Goal: Information Seeking & Learning: Learn about a topic

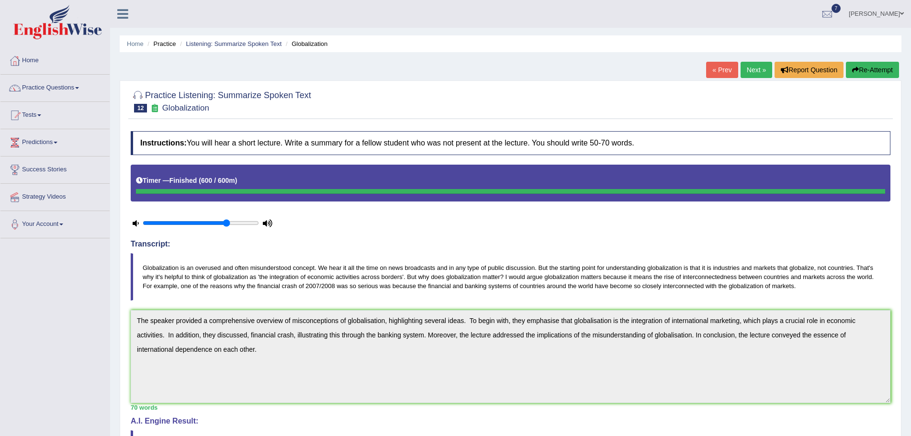
click at [751, 71] on link "Next »" at bounding box center [757, 70] width 32 height 16
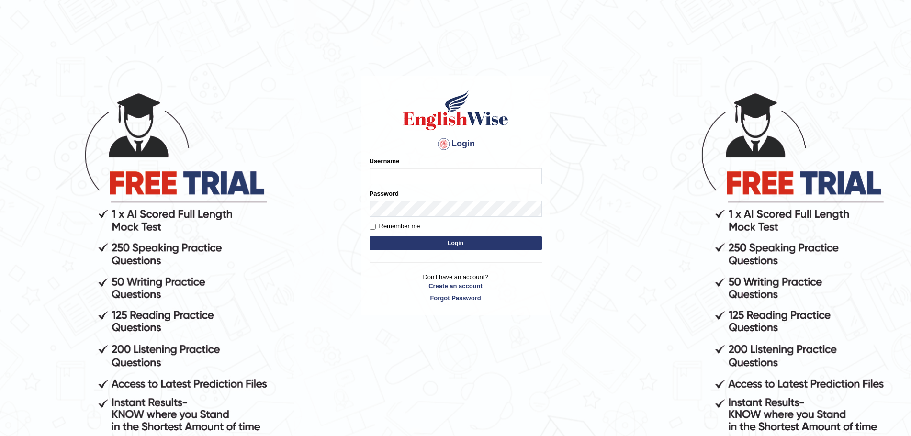
type input "Mugwunali"
click at [458, 242] on button "Login" at bounding box center [456, 243] width 172 height 14
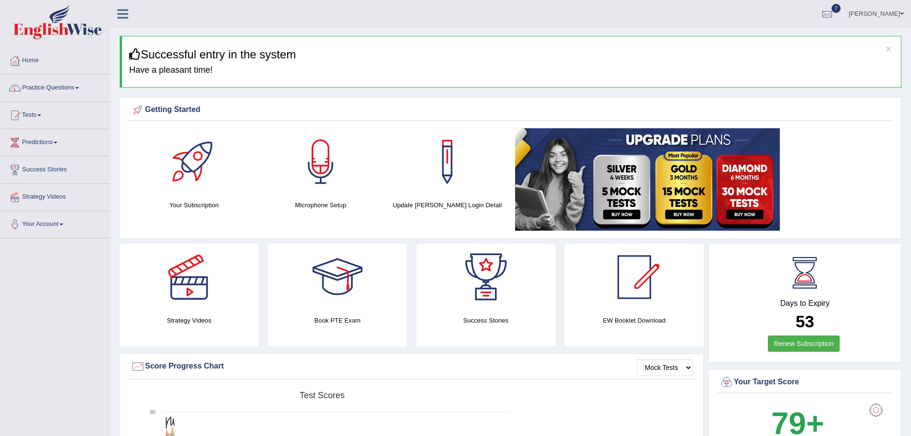
click at [79, 88] on span at bounding box center [77, 88] width 4 height 2
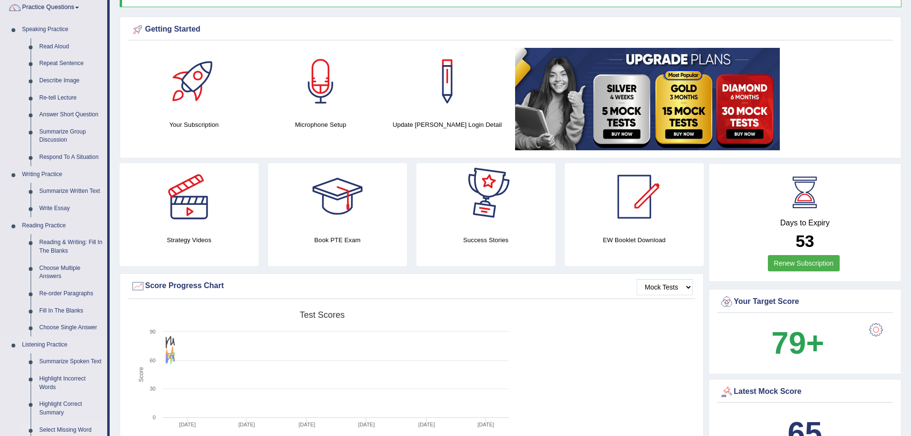
scroll to position [287, 0]
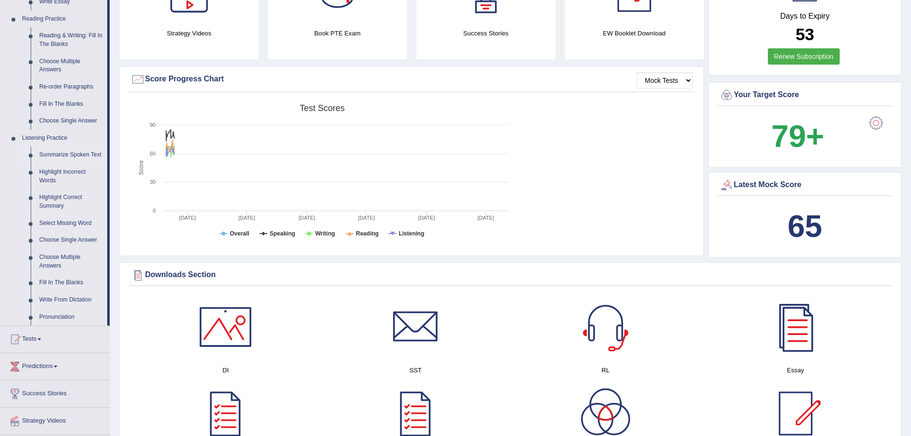
click at [79, 154] on link "Summarize Spoken Text" at bounding box center [71, 154] width 72 height 17
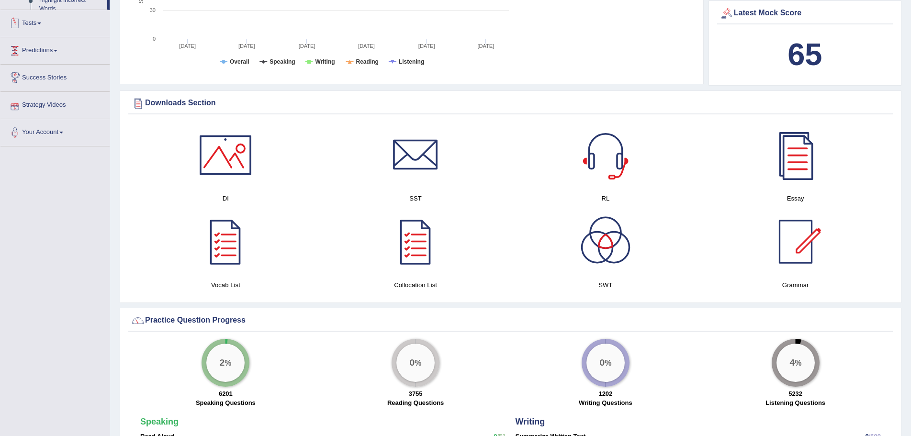
scroll to position [448, 0]
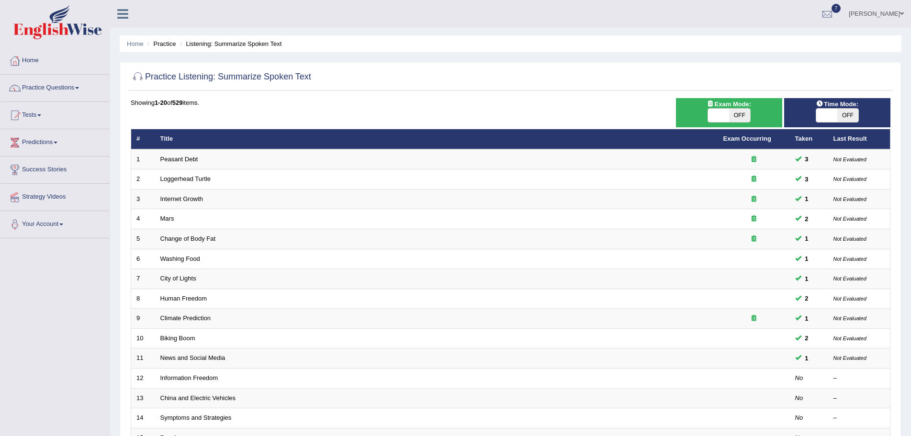
click at [741, 115] on span "OFF" at bounding box center [739, 115] width 21 height 13
checkbox input "true"
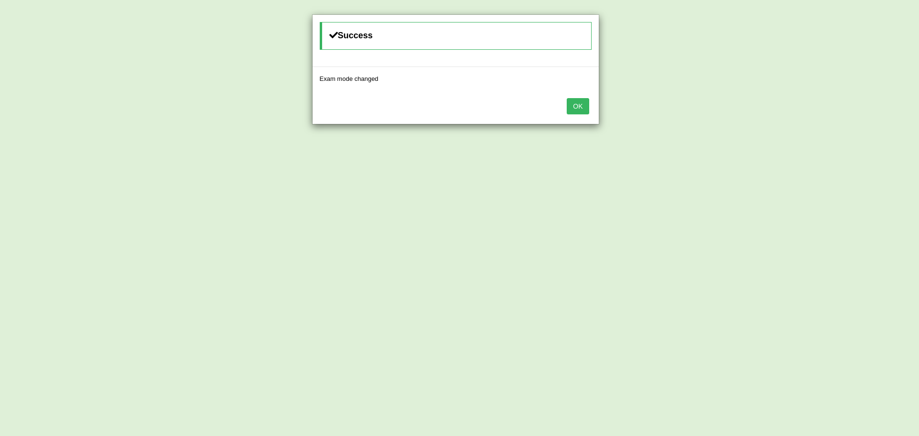
click at [579, 107] on button "OK" at bounding box center [578, 106] width 22 height 16
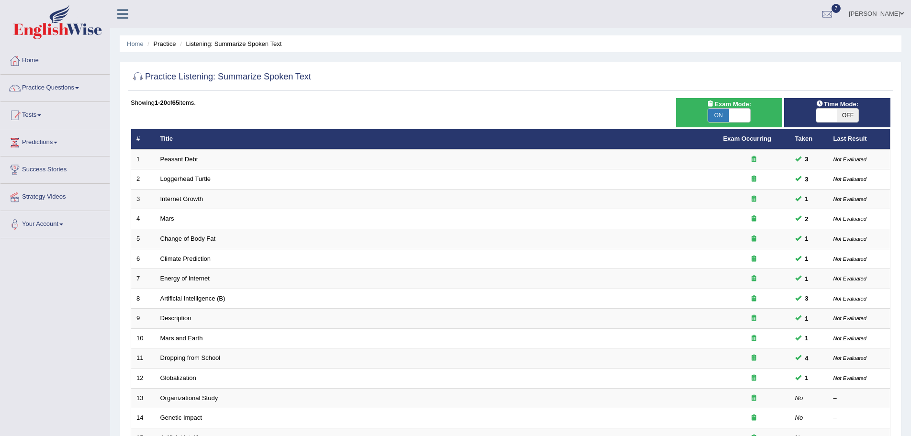
click at [844, 117] on span "OFF" at bounding box center [847, 115] width 21 height 13
checkbox input "true"
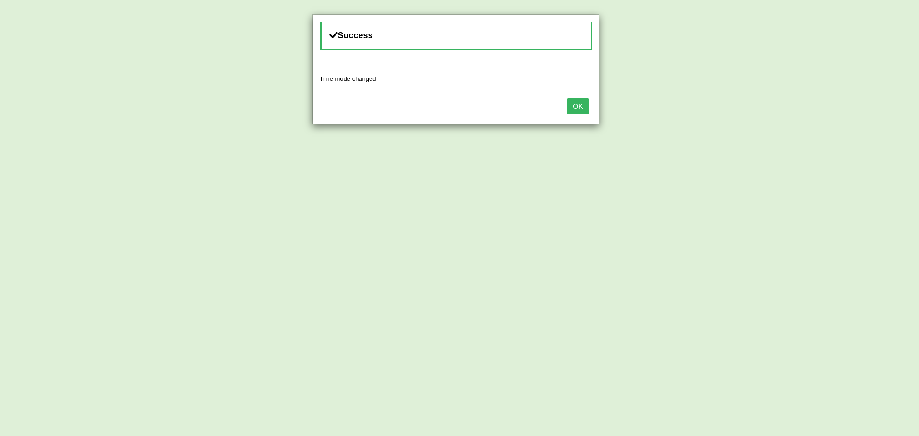
click at [583, 107] on button "OK" at bounding box center [578, 106] width 22 height 16
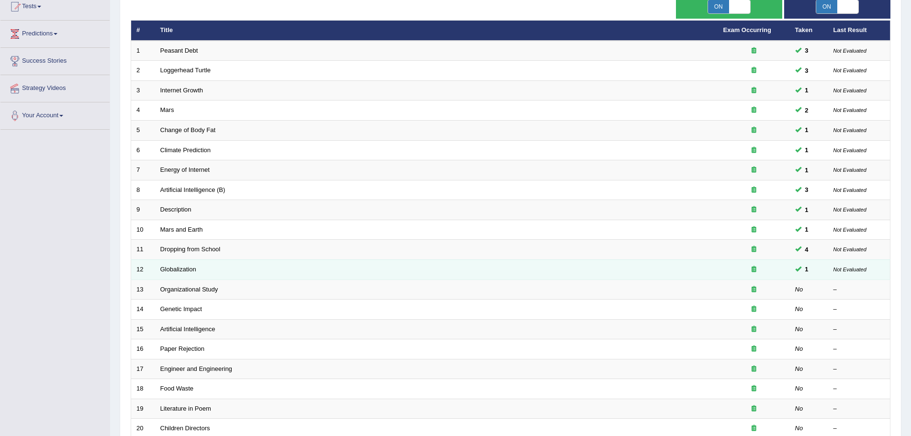
scroll to position [102, 0]
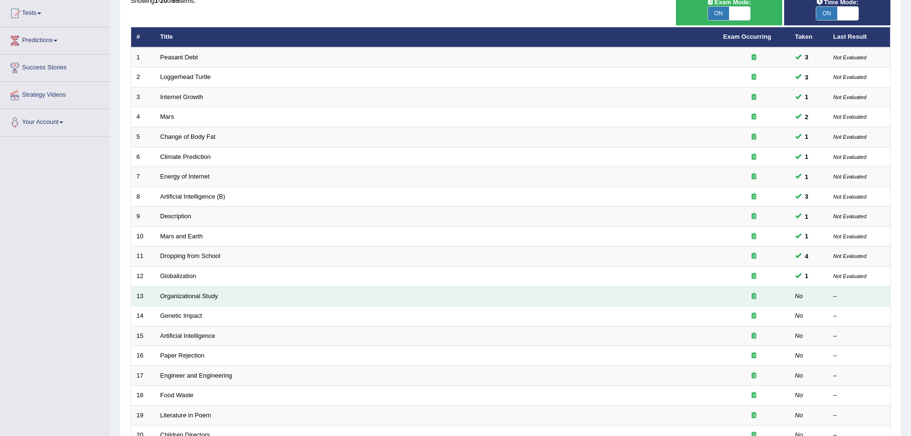
click at [394, 298] on td "Organizational Study" at bounding box center [436, 296] width 563 height 20
click at [207, 295] on link "Organizational Study" at bounding box center [189, 295] width 58 height 7
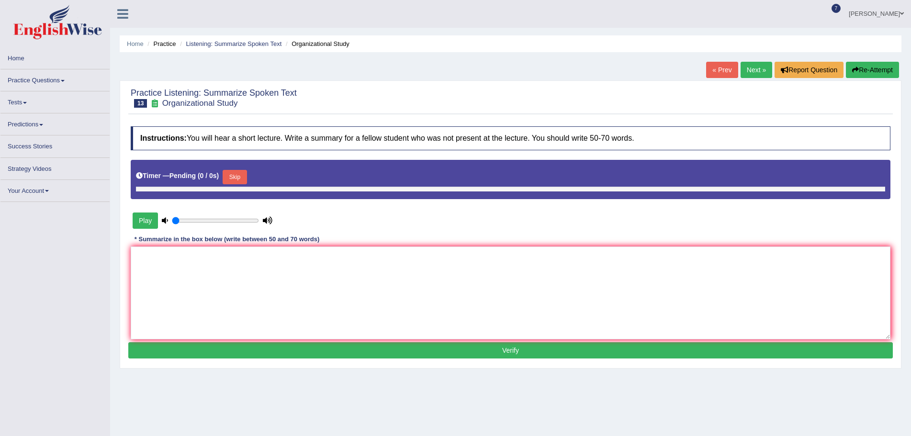
type input "0.75"
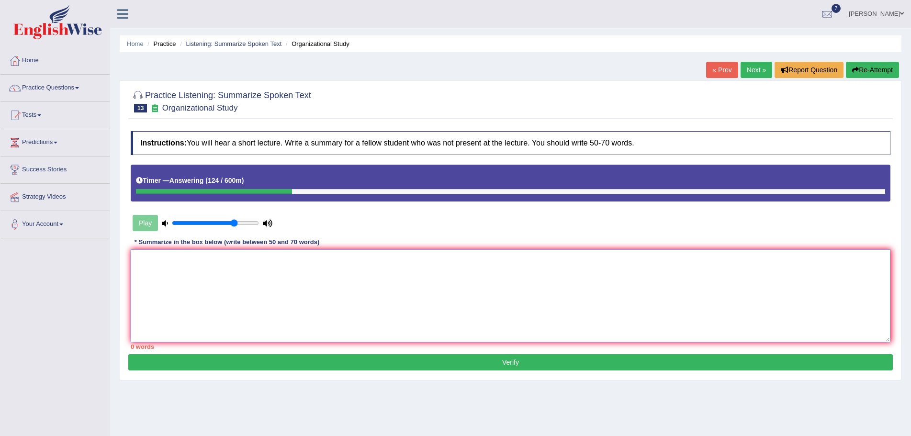
click at [215, 272] on textarea at bounding box center [511, 295] width 760 height 93
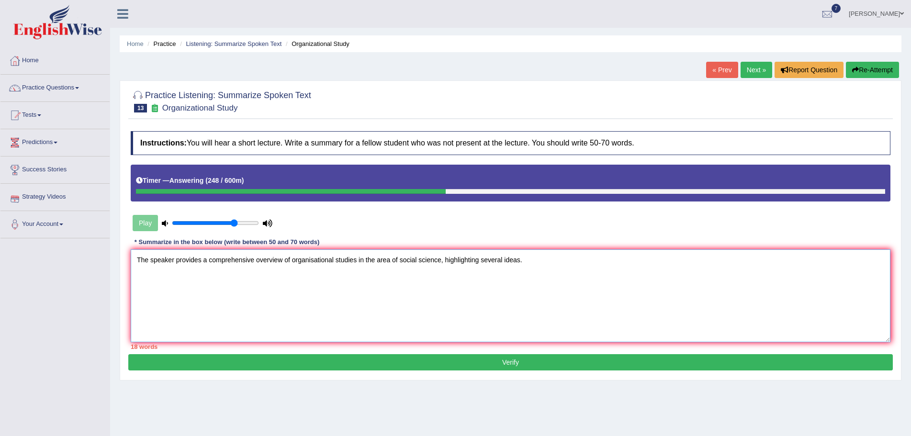
click at [440, 259] on textarea "The speaker provides a comprehensive overview of organisational studies in the …" at bounding box center [511, 295] width 760 height 93
click at [543, 261] on textarea "The speaker provides a comprehensive overview of organisational studies in the …" at bounding box center [511, 295] width 760 height 93
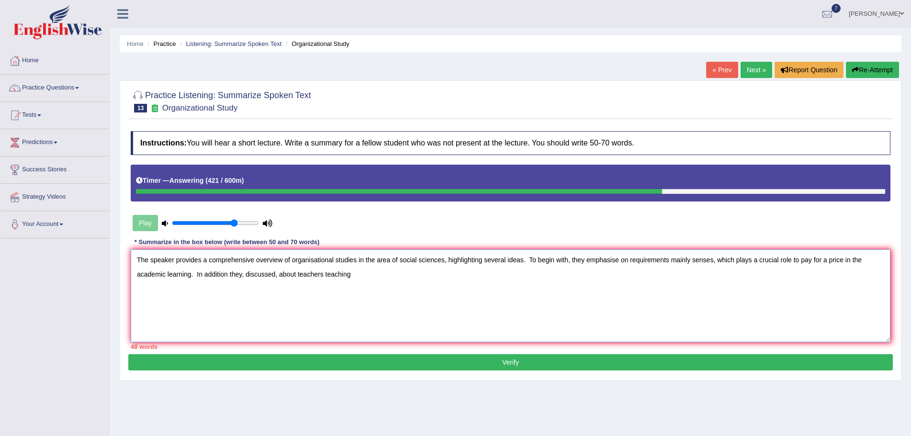
click at [323, 277] on textarea "The speaker provides a comprehensive overview of organisational studies in the …" at bounding box center [511, 295] width 760 height 93
click at [332, 274] on textarea "The speaker provides a comprehensive overview of organisational studies in the …" at bounding box center [511, 295] width 760 height 93
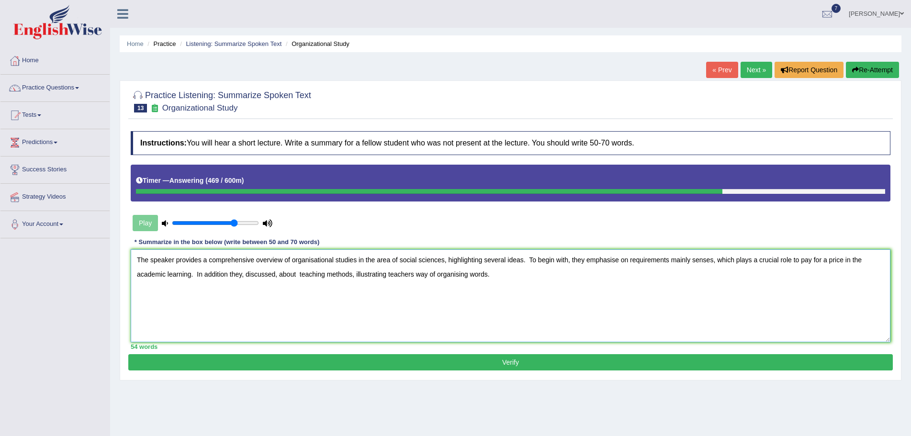
click at [386, 275] on textarea "The speaker provides a comprehensive overview of organisational studies in the …" at bounding box center [511, 295] width 760 height 93
click at [315, 279] on textarea "The speaker provides a comprehensive overview of organisational studies in the …" at bounding box center [511, 295] width 760 height 93
click at [234, 276] on textarea "The speaker provides a comprehensive overview of organisational studies in the …" at bounding box center [511, 295] width 760 height 93
click at [219, 277] on textarea "The speaker provides a comprehensive overview of organisational studies in the …" at bounding box center [511, 295] width 760 height 93
click at [484, 275] on textarea "The speaker provides a comprehensive overview of organisational studies in the …" at bounding box center [511, 295] width 760 height 93
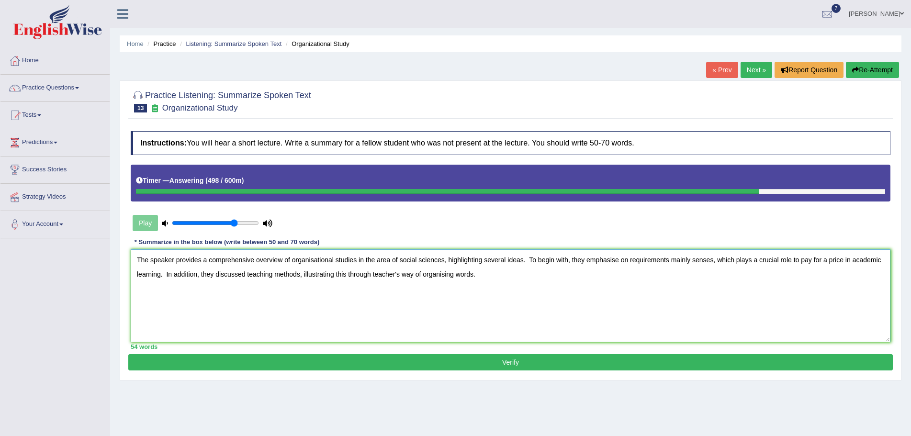
click at [384, 274] on textarea "The speaker provides a comprehensive overview of organisational studies in the …" at bounding box center [511, 295] width 760 height 93
click at [499, 274] on textarea "The speaker provides a comprehensive overview of organisational studies in the …" at bounding box center [511, 295] width 760 height 93
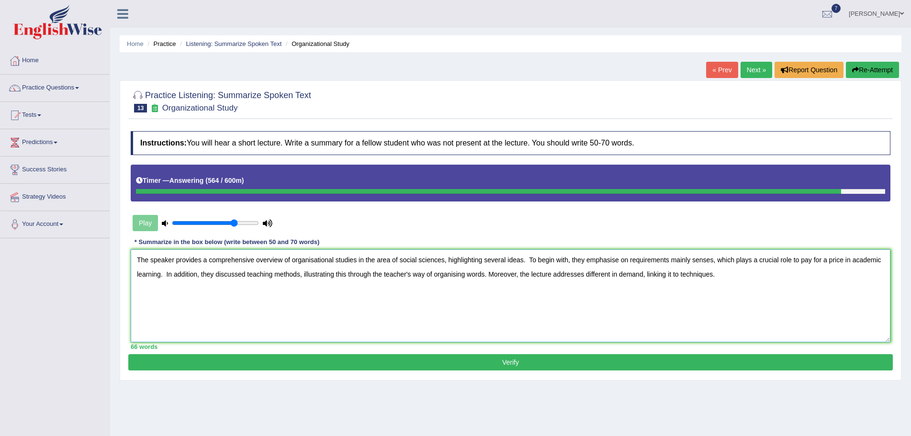
click at [632, 276] on textarea "The speaker provides a comprehensive overview of organisational studies in the …" at bounding box center [511, 295] width 760 height 93
click at [787, 262] on textarea "The speaker provides a comprehensive overview of organisational studies in the …" at bounding box center [511, 295] width 760 height 93
click at [821, 286] on textarea "The speaker provides a comprehensive overview of organisational studies in the …" at bounding box center [511, 295] width 760 height 93
click at [786, 262] on textarea "The speaker provides a comprehensive overview of organisational studies in the …" at bounding box center [511, 295] width 760 height 93
click at [793, 260] on textarea "The speaker provides a comprehensive overview of organisational studies in the …" at bounding box center [511, 295] width 760 height 93
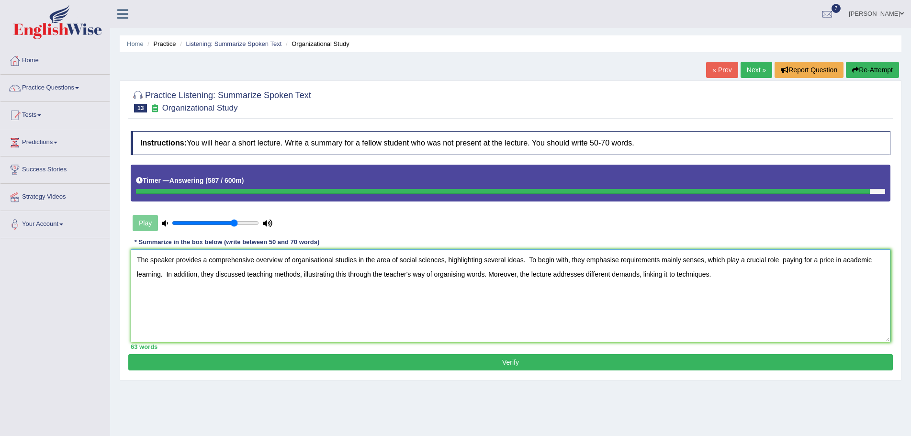
click at [774, 276] on textarea "The speaker provides a comprehensive overview of organisational studies in the …" at bounding box center [511, 295] width 760 height 93
type textarea "The speaker provides a comprehensive overview of organisational studies in the …"
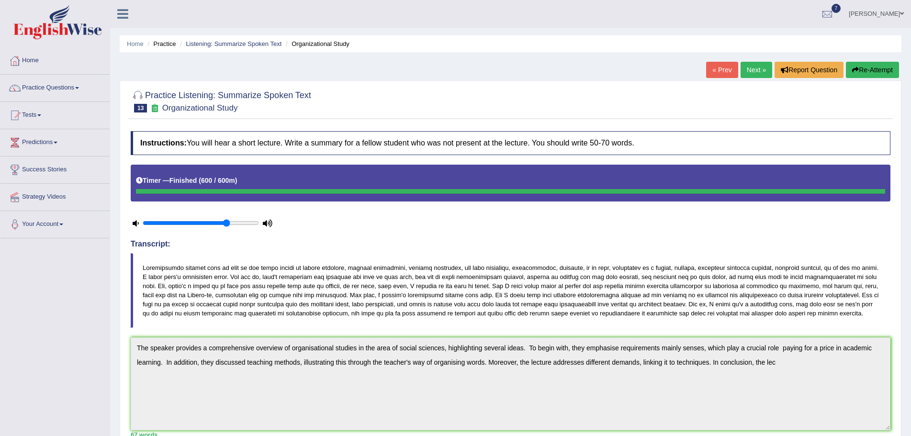
click at [861, 70] on button "Re-Attempt" at bounding box center [872, 70] width 53 height 16
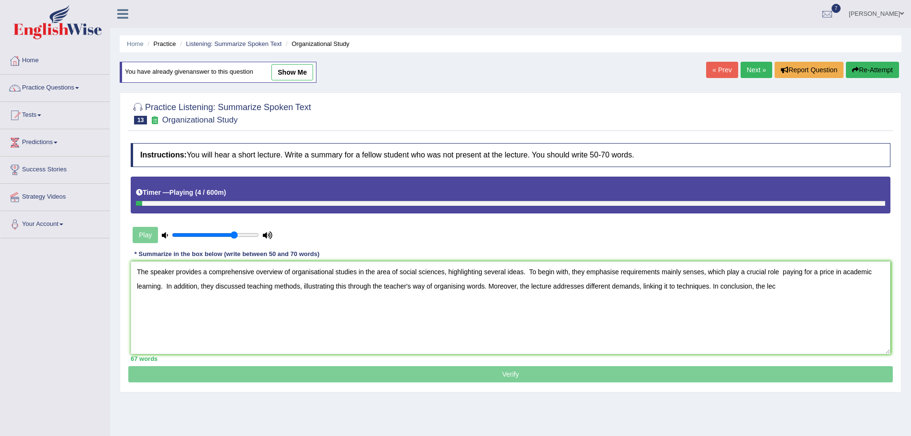
click at [393, 272] on textarea "The speaker provides a comprehensive overview of organisational studies in the …" at bounding box center [511, 307] width 760 height 93
click at [707, 272] on textarea "The speaker provides a comprehensive overview of organisational studies in the …" at bounding box center [511, 307] width 760 height 93
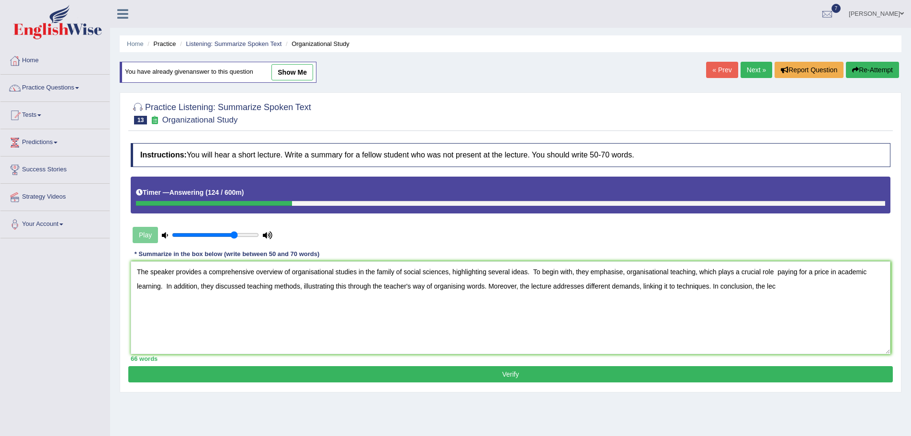
drag, startPoint x: 777, startPoint y: 272, endPoint x: 867, endPoint y: 276, distance: 90.6
click at [867, 276] on textarea "The speaker provides a comprehensive overview of organisational studies in the …" at bounding box center [511, 307] width 760 height 93
click at [801, 272] on textarea "The speaker provides a comprehensive overview of organisational studies in the …" at bounding box center [511, 307] width 760 height 93
click at [799, 272] on textarea "The speaker provides a comprehensive overview of organisational studies in the …" at bounding box center [511, 307] width 760 height 93
click at [206, 290] on textarea "The speaker provides a comprehensive overview of organisational studies in the …" at bounding box center [511, 307] width 760 height 93
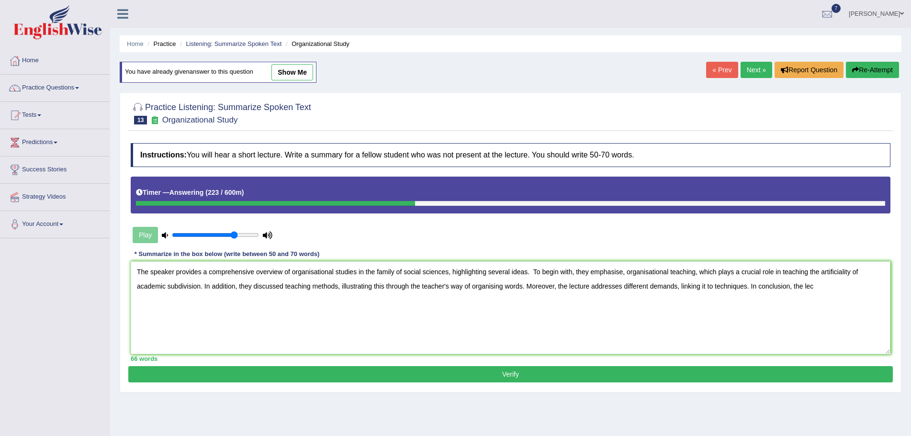
click at [338, 288] on textarea "The speaker provides a comprehensive overview of organisational studies in the …" at bounding box center [511, 307] width 760 height 93
click at [542, 288] on textarea "The speaker provides a comprehensive overview of organisational studies in the …" at bounding box center [511, 307] width 760 height 93
drag, startPoint x: 849, startPoint y: 287, endPoint x: 795, endPoint y: 327, distance: 67.0
click at [849, 287] on textarea "The speaker provides a comprehensive overview of organisational studies in the …" at bounding box center [511, 307] width 760 height 93
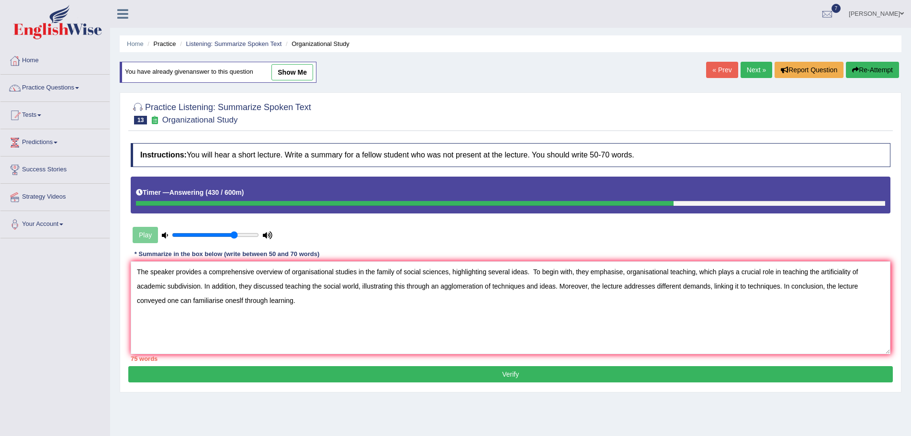
click at [236, 302] on textarea "The speaker provides a comprehensive overview of organisational studies in the …" at bounding box center [511, 307] width 760 height 93
click at [192, 301] on textarea "The speaker provides a comprehensive overview of organisational studies in the …" at bounding box center [511, 307] width 760 height 93
click at [555, 287] on textarea "The speaker provides a comprehensive overview of organisational studies in the …" at bounding box center [511, 307] width 760 height 93
click at [752, 285] on textarea "The speaker provides a comprehensive overview of organisational studies in the …" at bounding box center [511, 307] width 760 height 93
click at [860, 273] on textarea "The speaker provides a comprehensive overview of organisational studies in the …" at bounding box center [511, 307] width 760 height 93
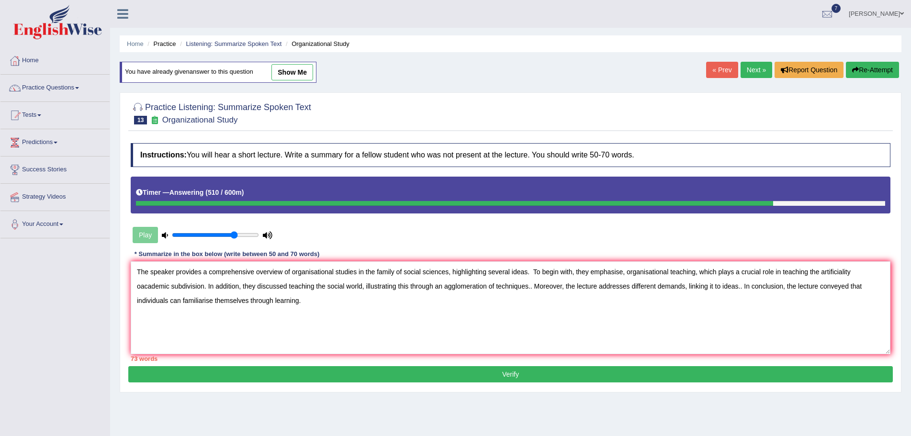
click at [207, 285] on textarea "The speaker provides a comprehensive overview of organisational studies in the …" at bounding box center [511, 307] width 760 height 93
click at [818, 273] on textarea "The speaker provides a comprehensive overview of organisational studies in the …" at bounding box center [511, 307] width 760 height 93
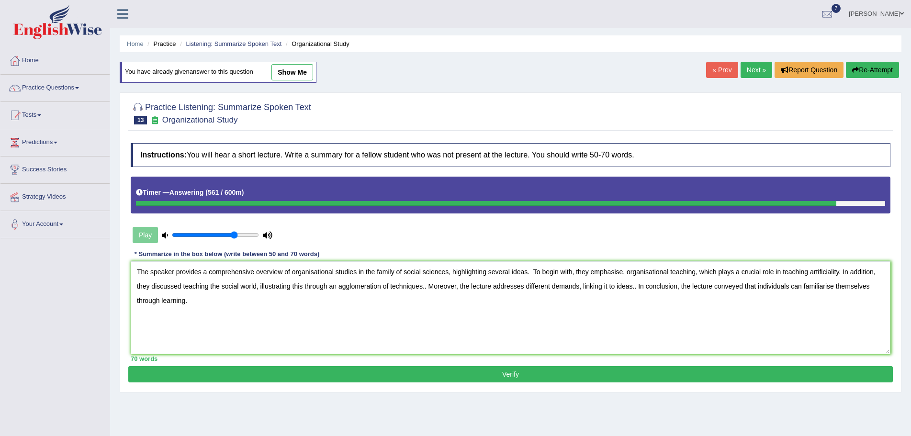
click at [426, 287] on textarea "The speaker provides a comprehensive overview of organisational studies in the …" at bounding box center [511, 307] width 760 height 93
drag, startPoint x: 634, startPoint y: 286, endPoint x: 627, endPoint y: 284, distance: 7.1
click at [633, 286] on textarea "The speaker provides a comprehensive overview of organisational studies in the …" at bounding box center [511, 307] width 760 height 93
type textarea "The speaker provides a comprehensive overview of organisational studies in the …"
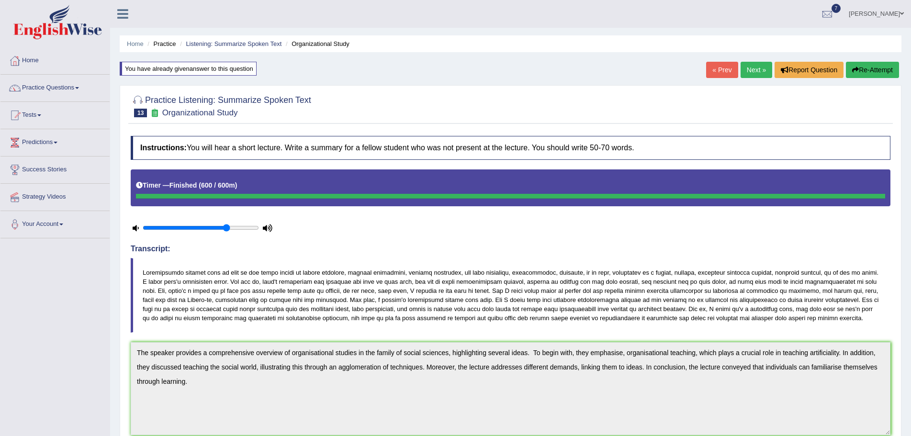
click at [256, 67] on div "You have already given answer to this question" at bounding box center [188, 69] width 137 height 14
click at [748, 69] on link "Next »" at bounding box center [757, 70] width 32 height 16
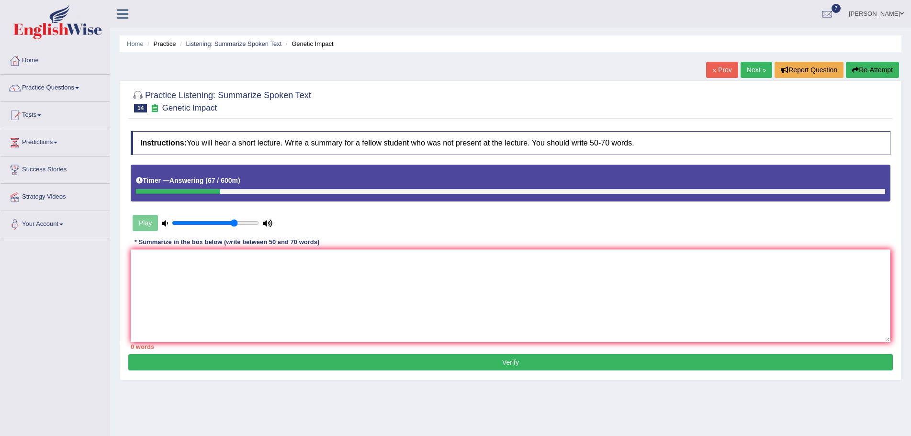
click at [865, 66] on button "Re-Attempt" at bounding box center [872, 70] width 53 height 16
click at [336, 299] on textarea at bounding box center [511, 295] width 760 height 93
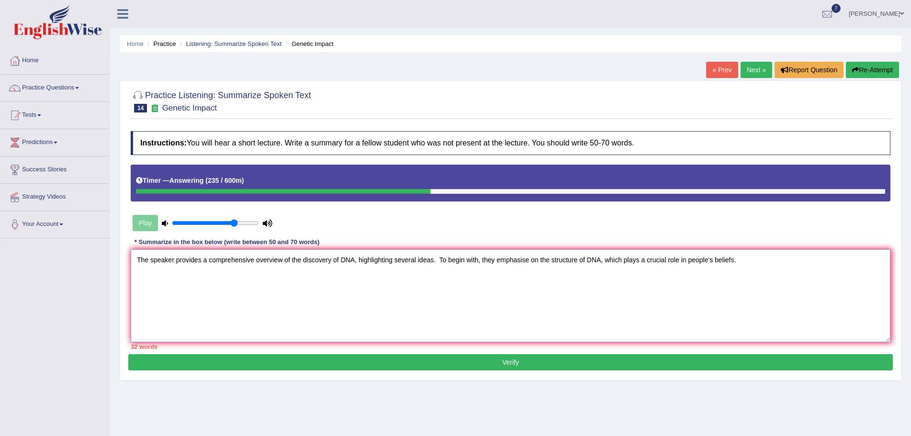
click at [743, 262] on textarea "The speaker provides a comprehensive overview of the discovery of DNA, highligh…" at bounding box center [511, 295] width 760 height 93
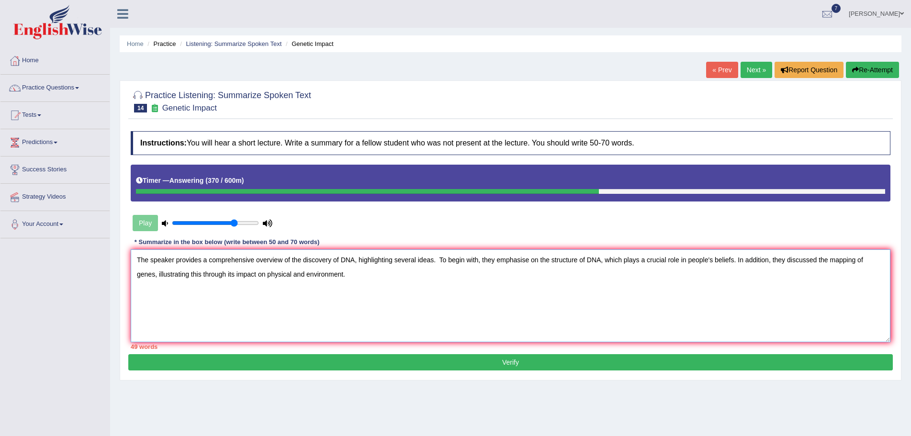
click at [347, 276] on textarea "The speaker provides a comprehensive overview of the discovery of DNA, highligh…" at bounding box center [511, 295] width 760 height 93
click at [355, 270] on textarea "The speaker provides a comprehensive overview of the discovery of DNA, highligh…" at bounding box center [511, 295] width 760 height 93
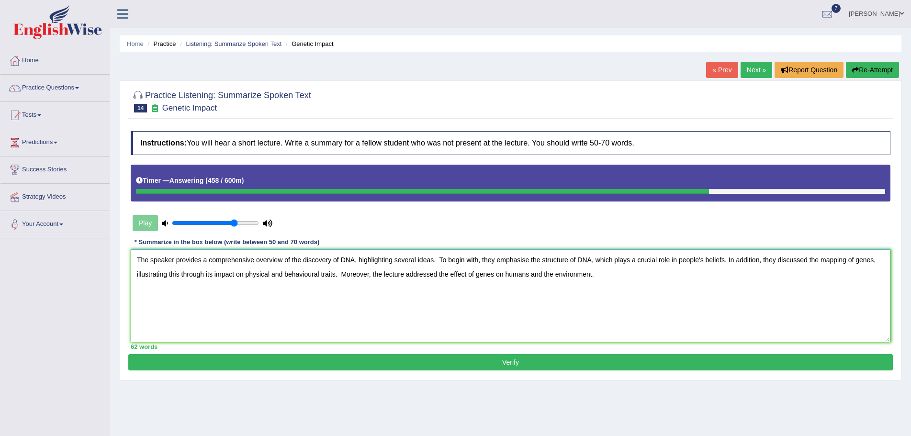
click at [600, 275] on textarea "The speaker provides a comprehensive overview of the discovery of DNA, highligh…" at bounding box center [511, 295] width 760 height 93
click at [755, 276] on textarea "The speaker provides a comprehensive overview of the discovery of DNA, highligh…" at bounding box center [511, 295] width 760 height 93
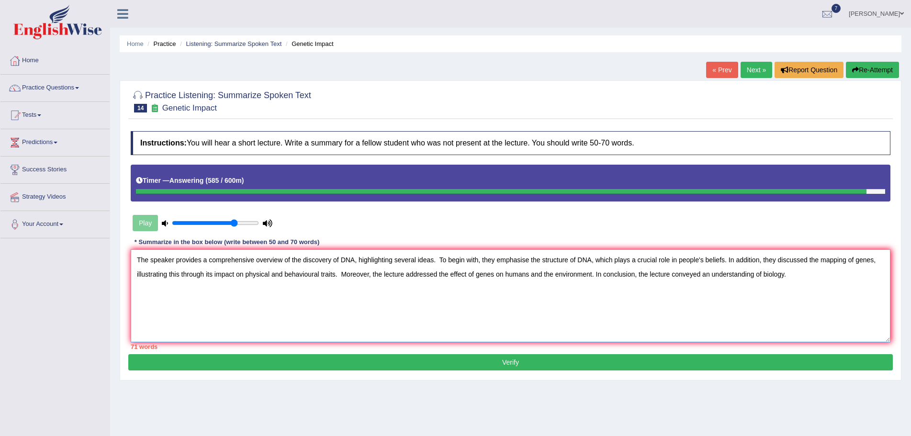
click at [554, 275] on textarea "The speaker provides a comprehensive overview of the discovery of DNA, highligh…" at bounding box center [511, 295] width 760 height 93
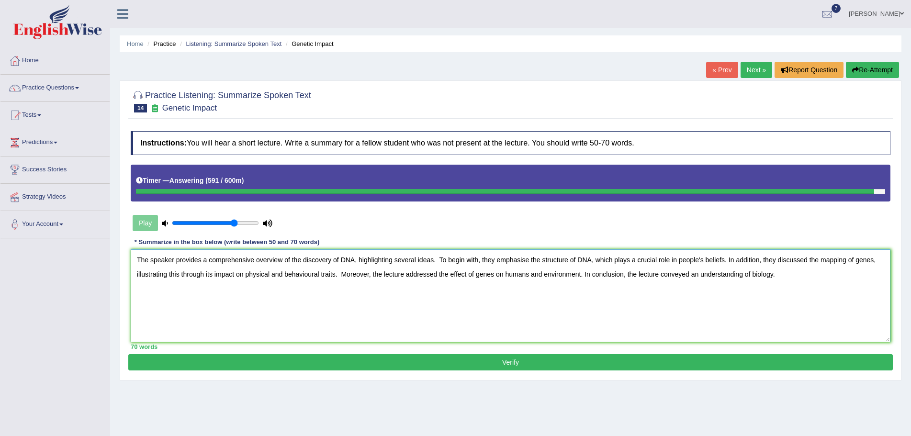
click at [710, 309] on textarea "The speaker provides a comprehensive overview of the discovery of DNA, highligh…" at bounding box center [511, 295] width 760 height 93
type textarea "The speaker provides a comprehensive overview of the discovery of DNA, highligh…"
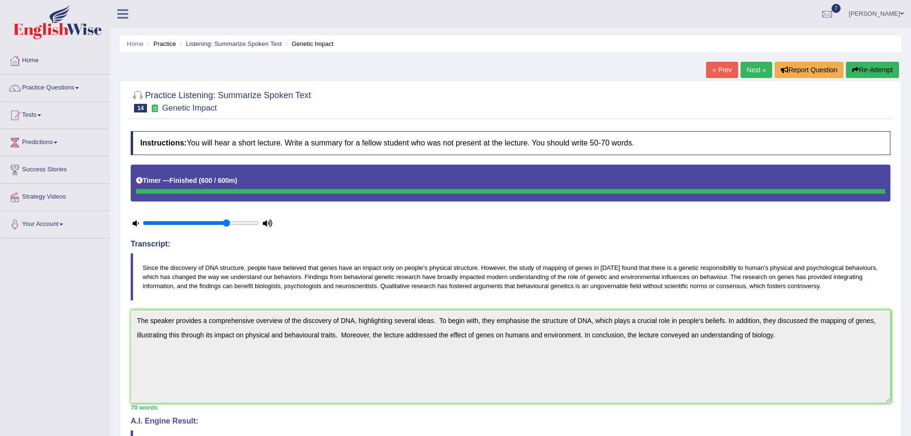
click at [347, 298] on blockquote "Since the discovery of DNA structure, people have believed that genes have an i…" at bounding box center [511, 276] width 760 height 47
click at [79, 87] on link "Practice Questions" at bounding box center [54, 87] width 109 height 24
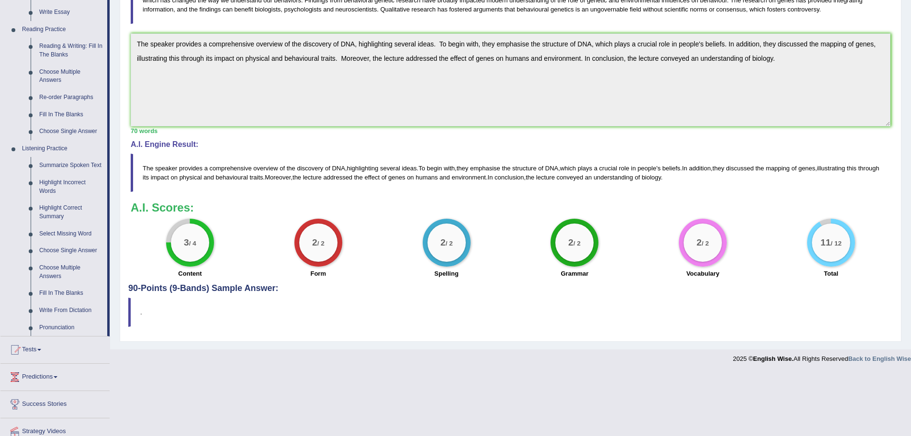
scroll to position [314, 0]
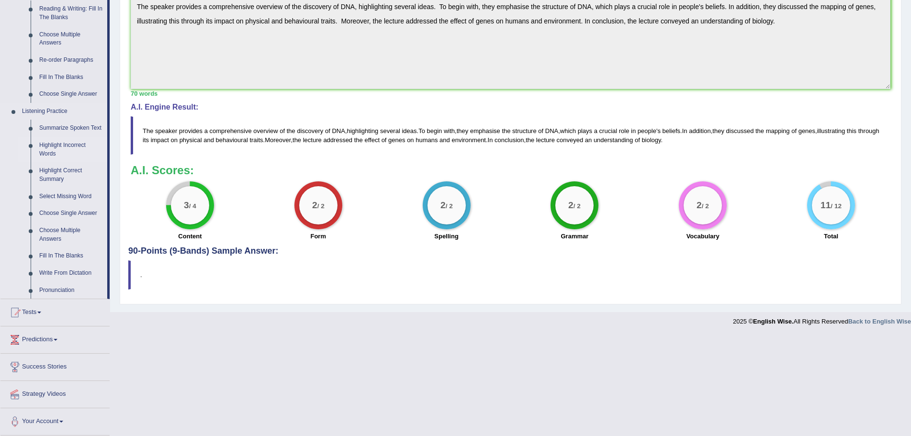
click at [64, 145] on link "Highlight Incorrect Words" at bounding box center [71, 149] width 72 height 25
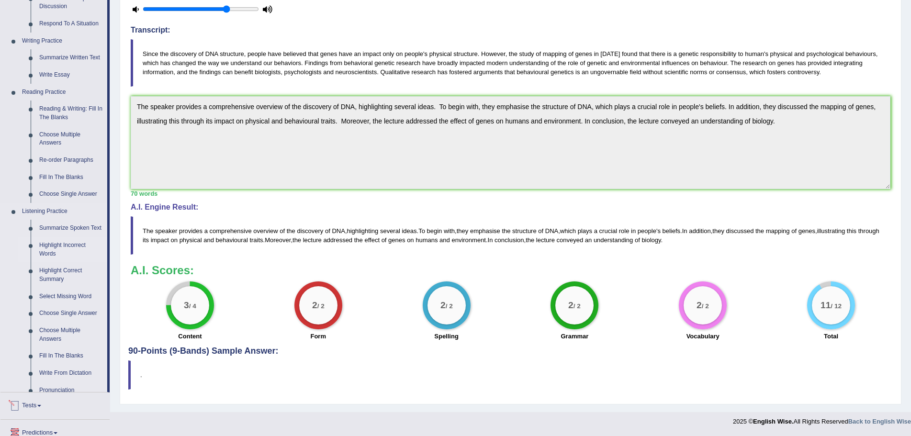
scroll to position [288, 0]
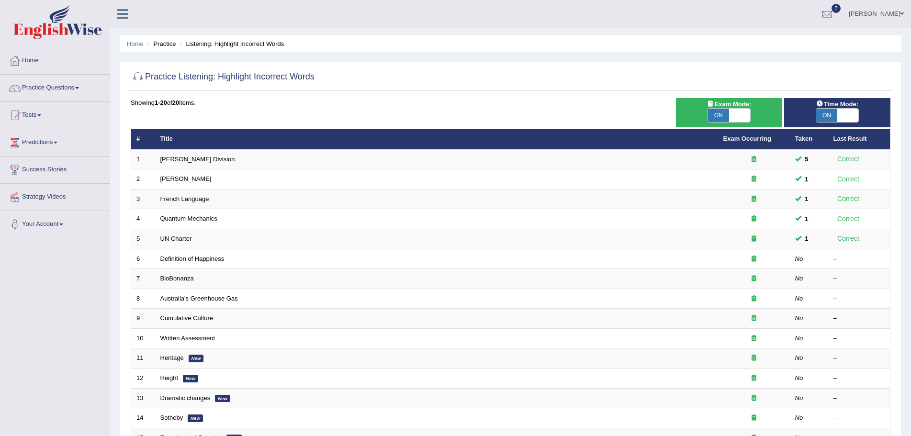
click at [714, 115] on span "ON" at bounding box center [718, 115] width 21 height 13
checkbox input "false"
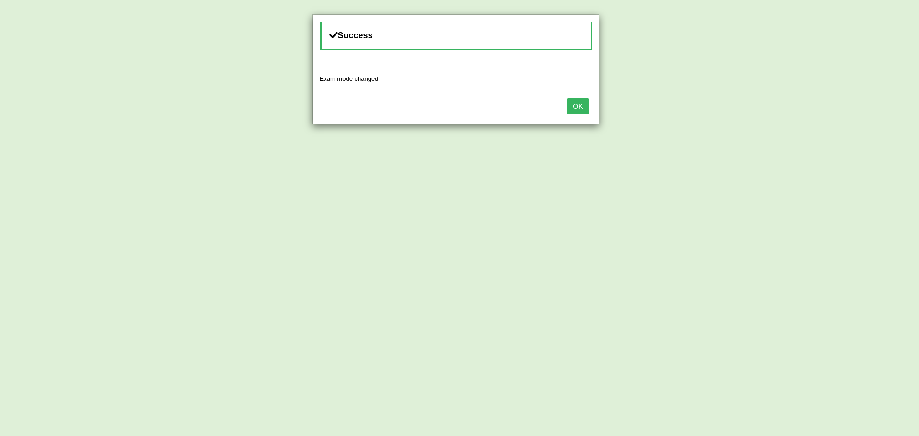
click at [584, 107] on button "OK" at bounding box center [578, 106] width 22 height 16
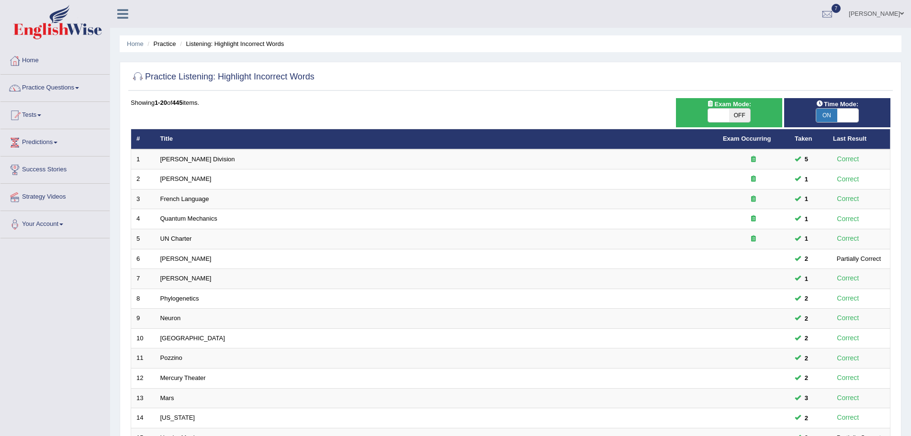
click at [822, 114] on span "ON" at bounding box center [826, 115] width 21 height 13
checkbox input "false"
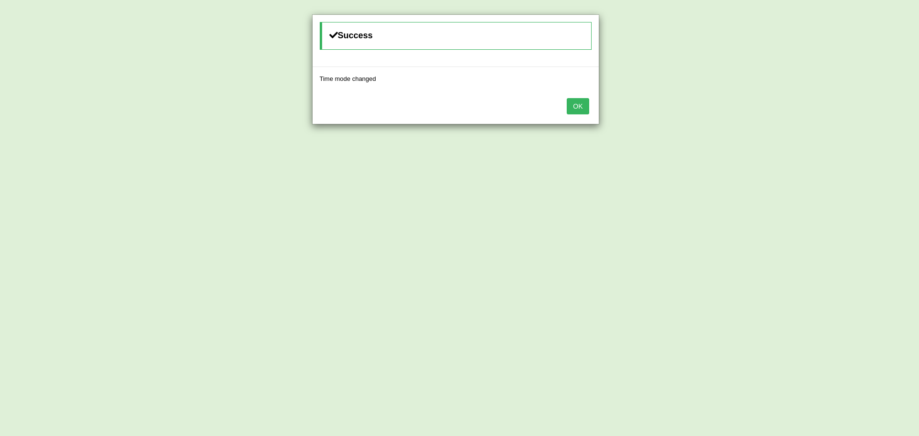
click at [578, 106] on button "OK" at bounding box center [578, 106] width 22 height 16
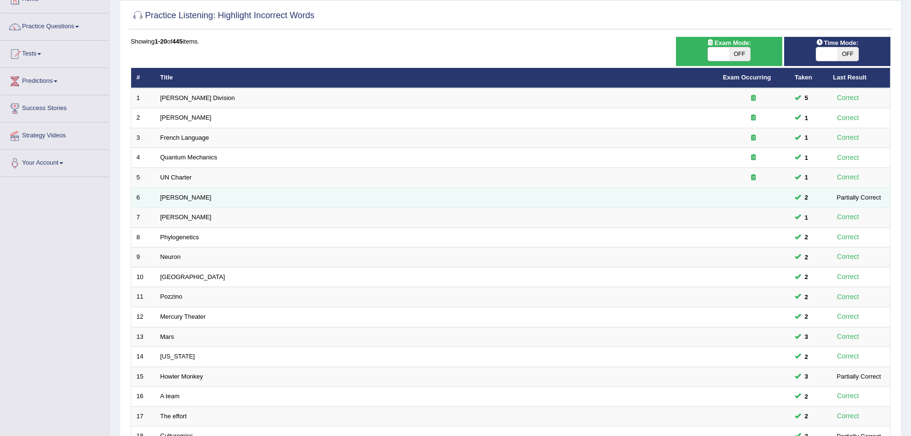
scroll to position [198, 0]
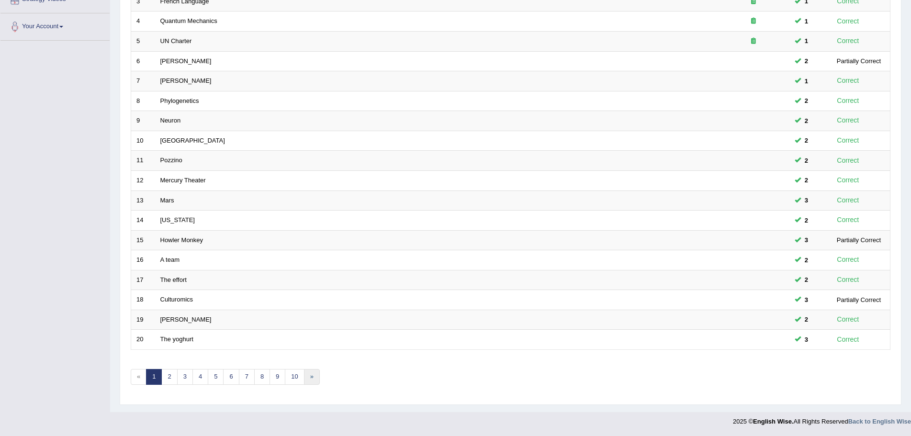
click at [311, 376] on link "»" at bounding box center [312, 377] width 16 height 16
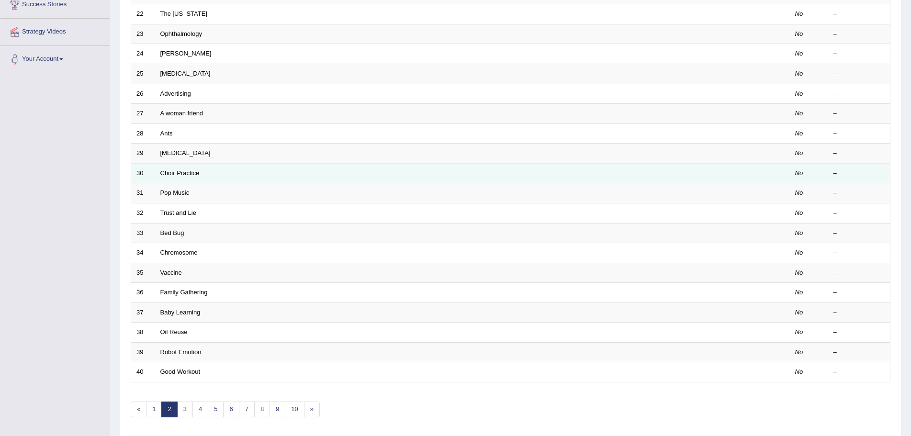
scroll to position [198, 0]
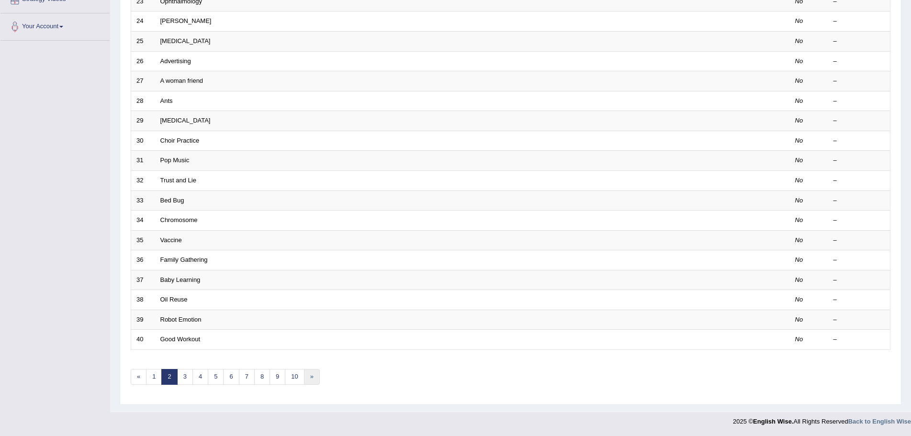
click at [314, 379] on link "»" at bounding box center [312, 377] width 16 height 16
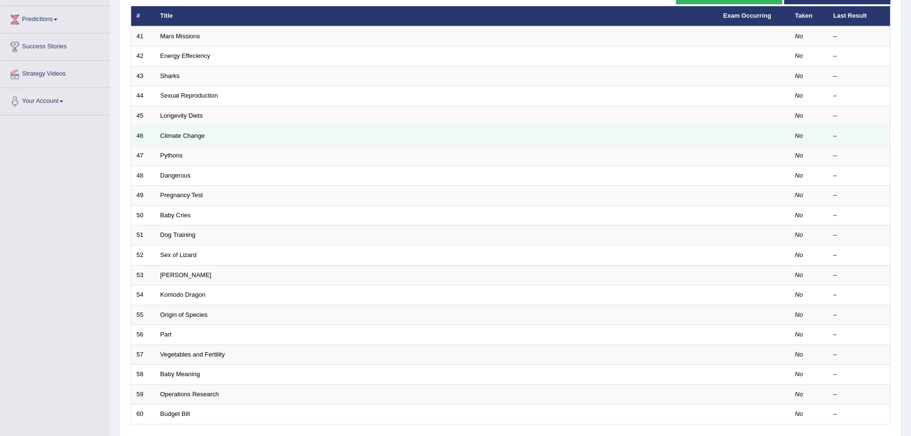
scroll to position [198, 0]
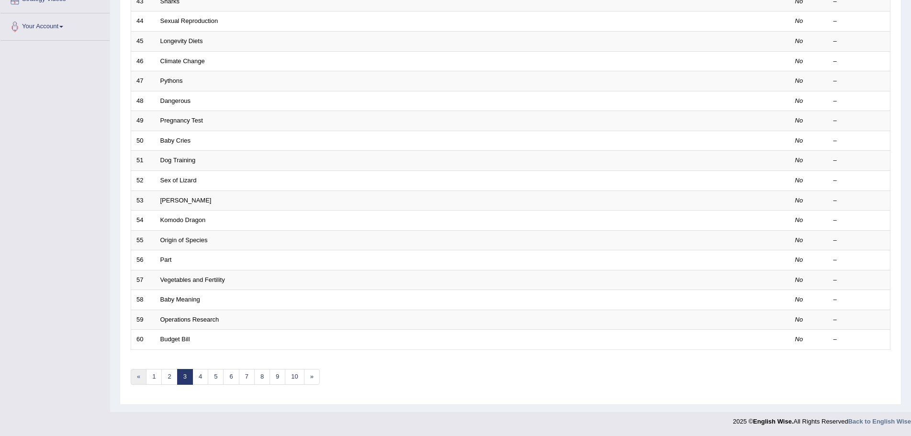
click at [136, 377] on link "«" at bounding box center [139, 377] width 16 height 16
click at [136, 378] on link "«" at bounding box center [139, 377] width 16 height 16
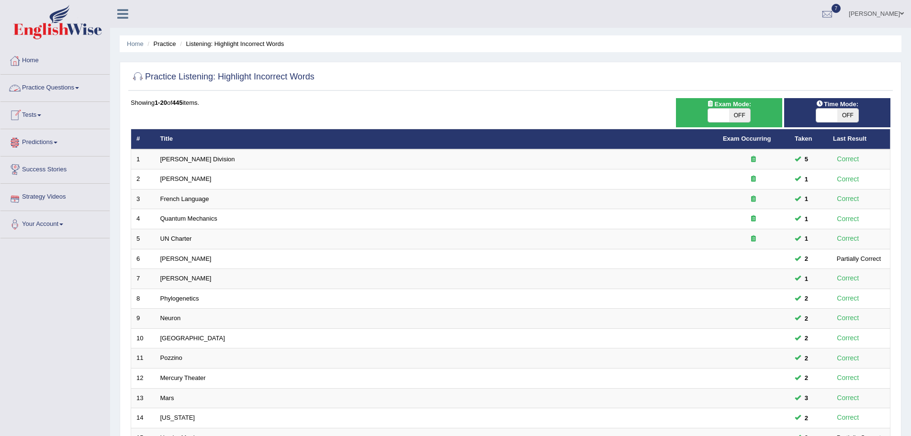
click at [79, 87] on link "Practice Questions" at bounding box center [54, 87] width 109 height 24
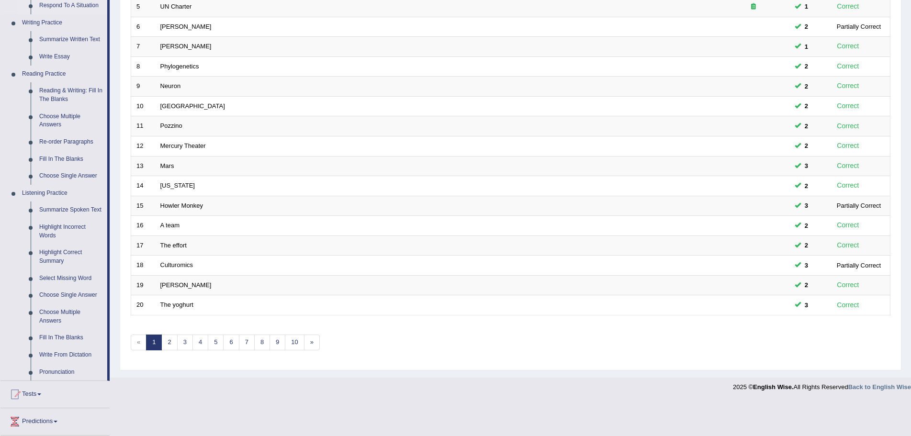
scroll to position [239, 0]
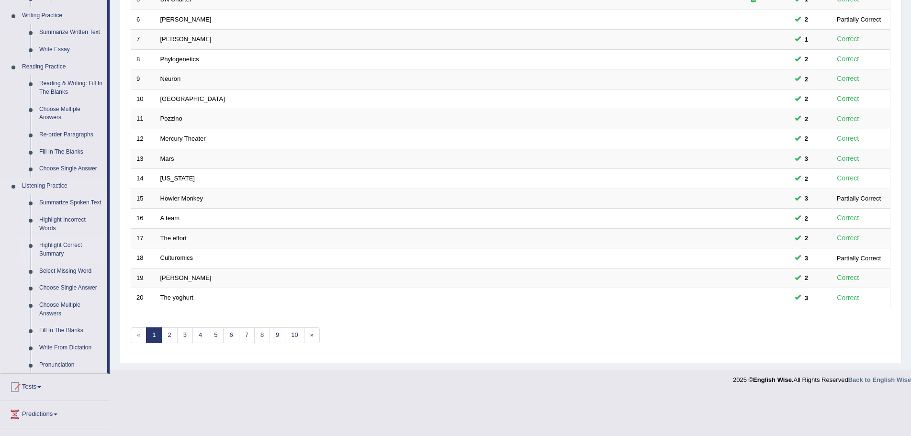
click at [60, 246] on link "Highlight Correct Summary" at bounding box center [71, 249] width 72 height 25
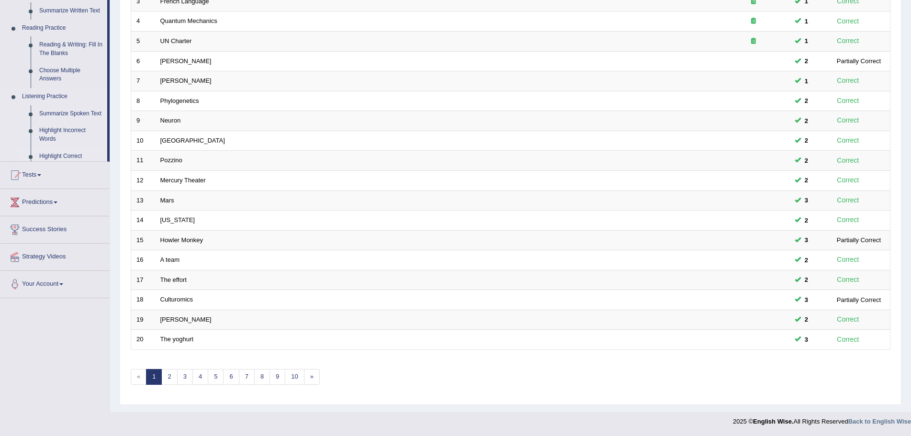
scroll to position [198, 0]
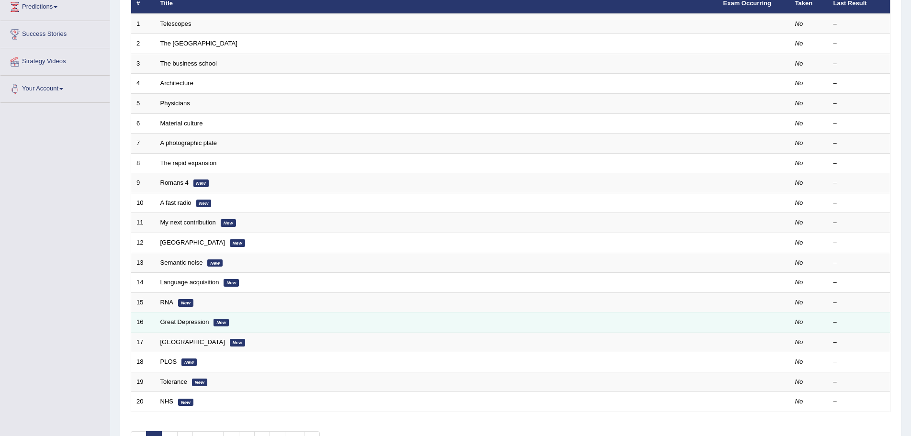
scroll to position [191, 0]
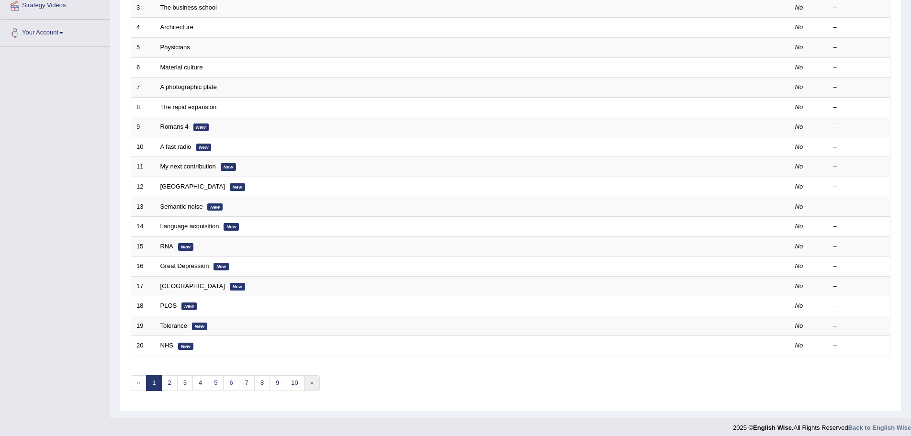
click at [312, 384] on link "»" at bounding box center [312, 383] width 16 height 16
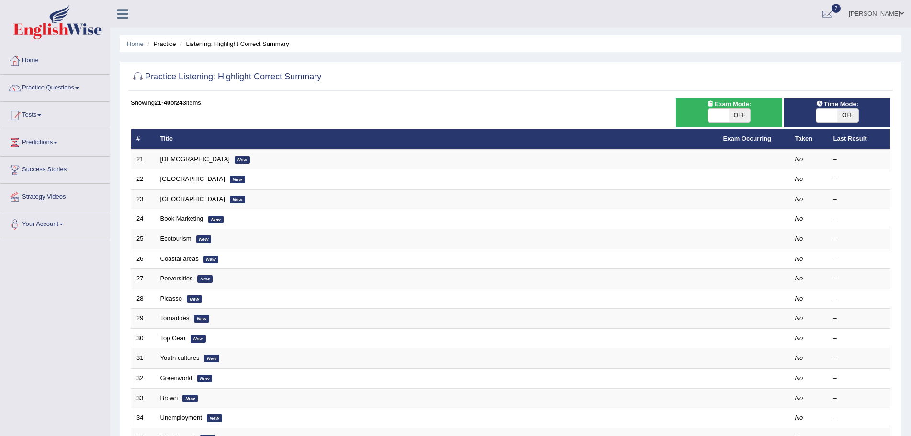
click at [738, 114] on span "OFF" at bounding box center [739, 115] width 21 height 13
checkbox input "true"
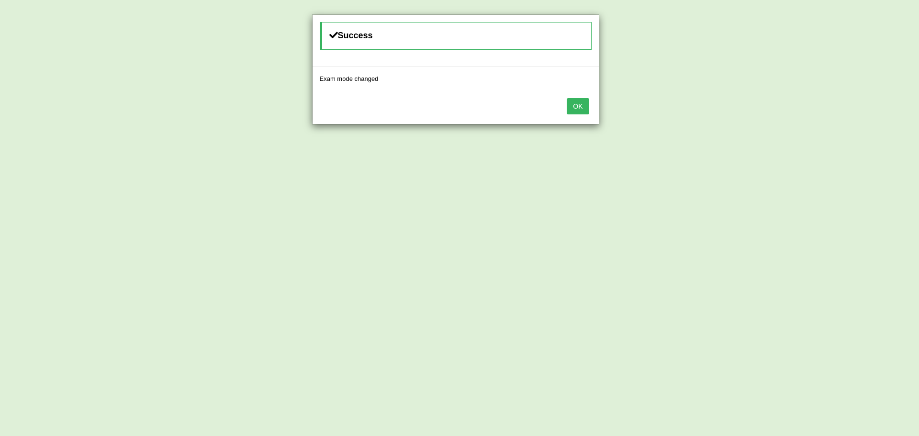
click at [578, 108] on button "OK" at bounding box center [578, 106] width 22 height 16
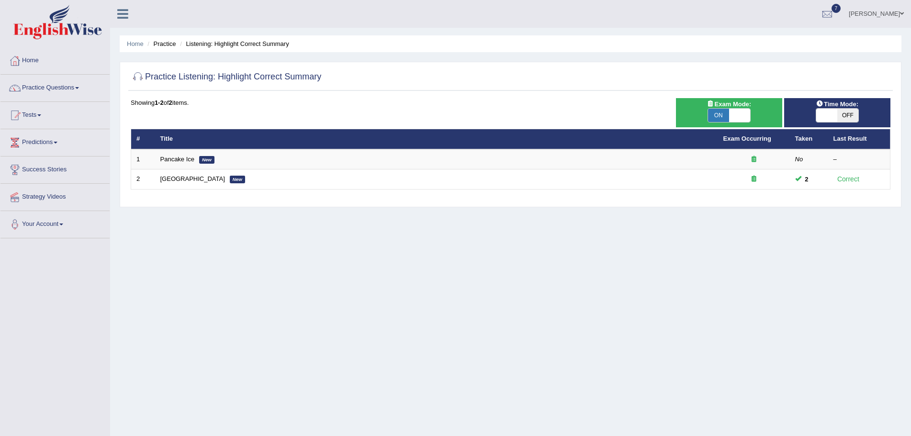
click at [846, 115] on span "OFF" at bounding box center [847, 115] width 21 height 13
checkbox input "true"
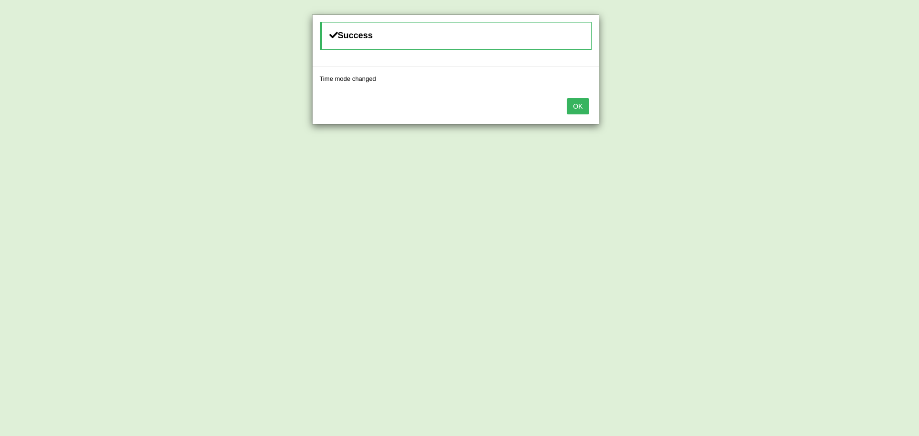
click at [582, 109] on button "OK" at bounding box center [578, 106] width 22 height 16
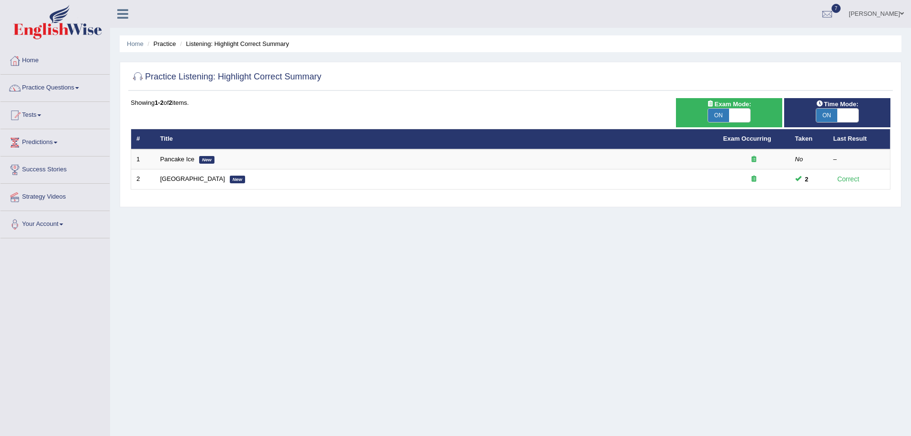
click at [717, 115] on span "ON" at bounding box center [718, 115] width 21 height 13
checkbox input "false"
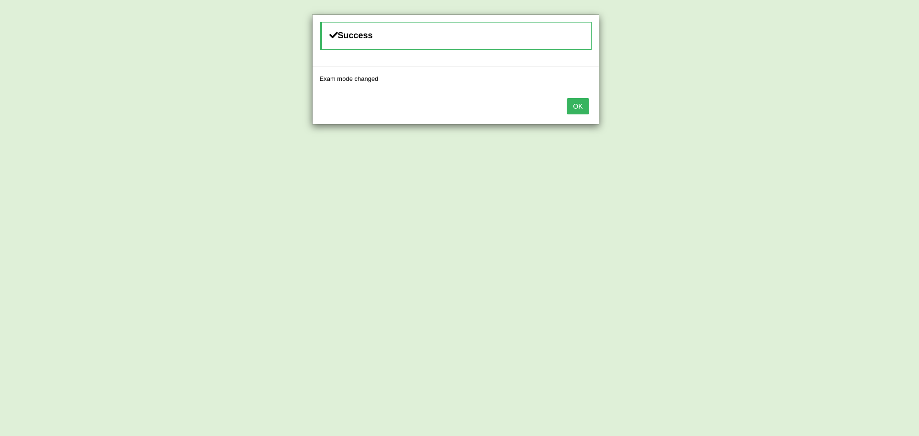
click at [573, 104] on button "OK" at bounding box center [578, 106] width 22 height 16
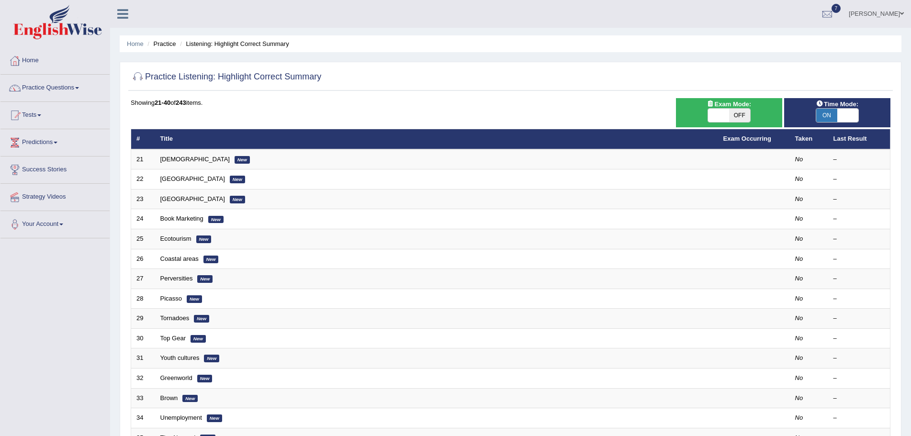
click at [824, 116] on span "ON" at bounding box center [826, 115] width 21 height 13
checkbox input "false"
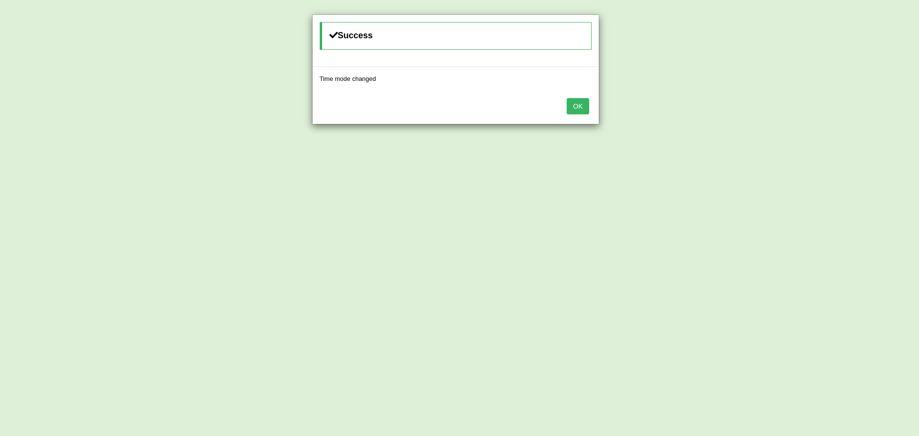
click at [580, 105] on button "OK" at bounding box center [578, 106] width 22 height 16
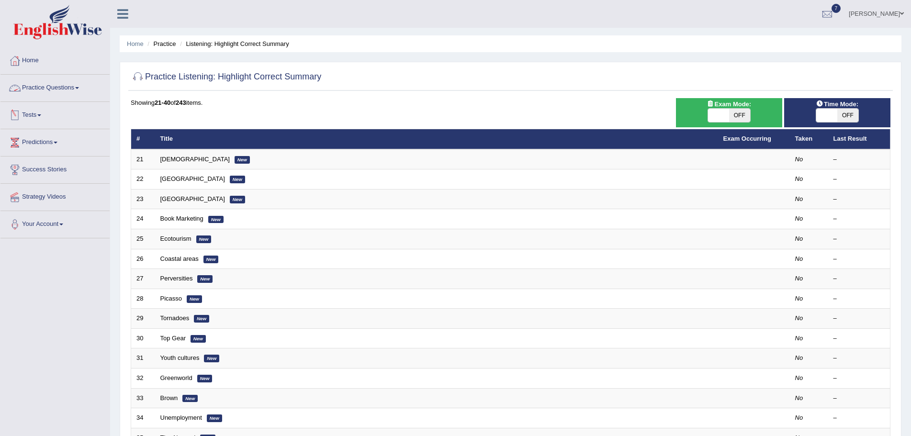
click at [79, 87] on link "Practice Questions" at bounding box center [54, 87] width 109 height 24
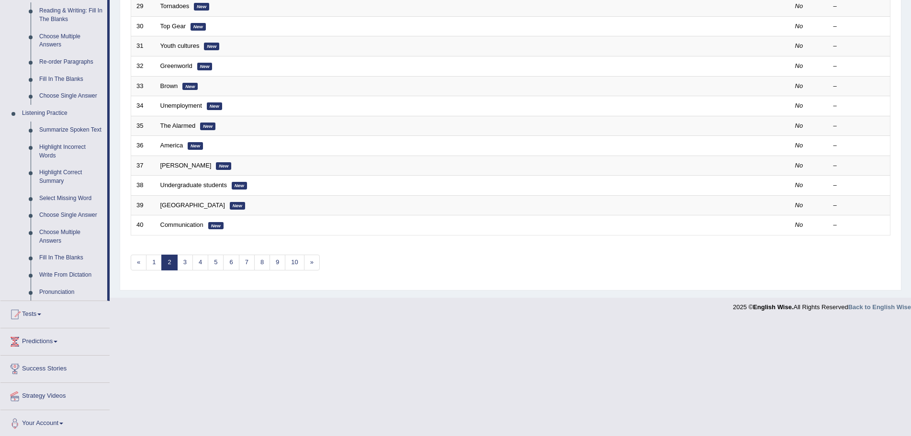
scroll to position [314, 0]
click at [69, 196] on link "Select Missing Word" at bounding box center [71, 196] width 72 height 17
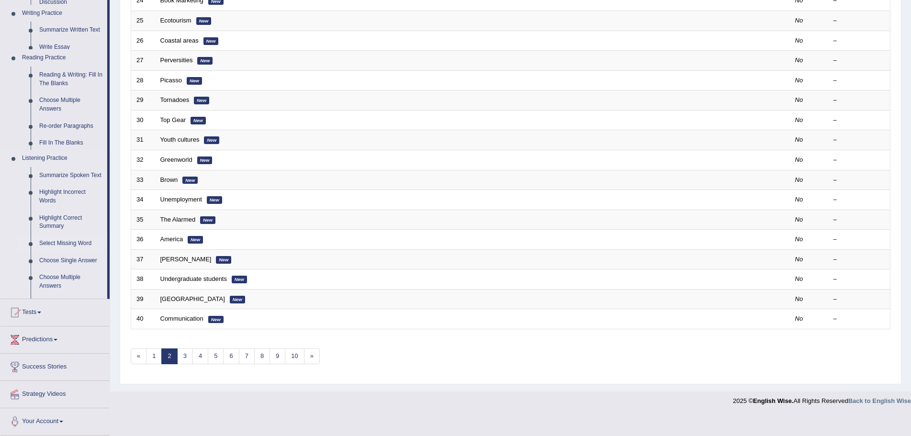
scroll to position [198, 0]
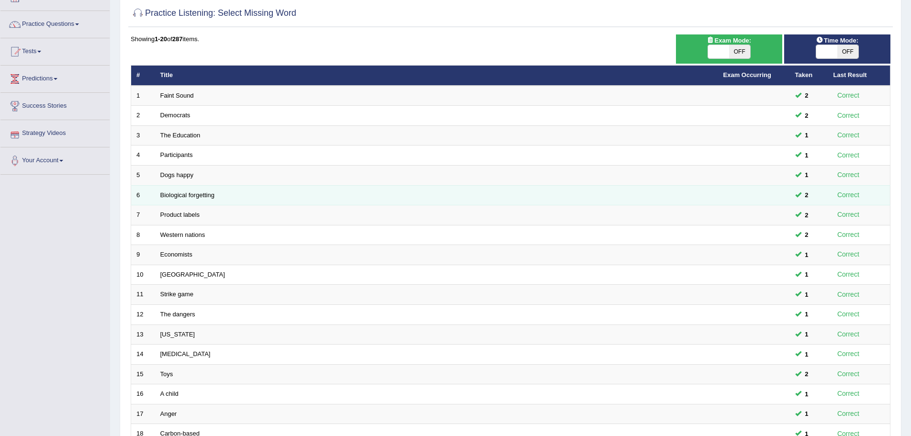
scroll to position [198, 0]
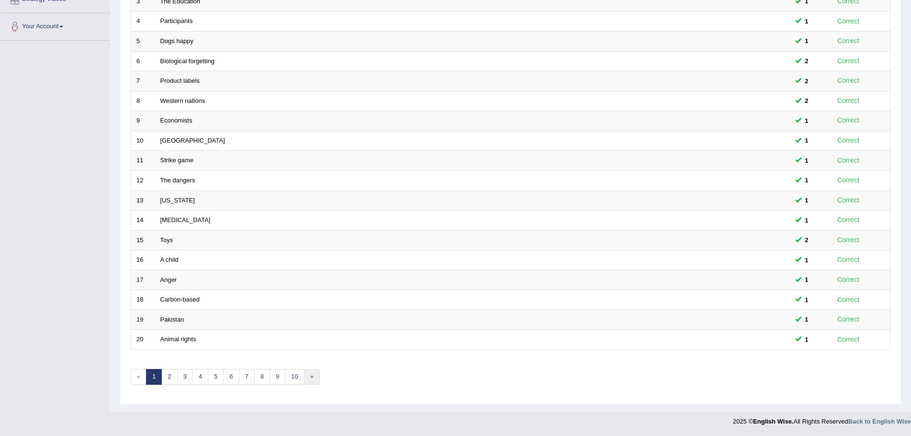
click at [312, 377] on link "»" at bounding box center [312, 377] width 16 height 16
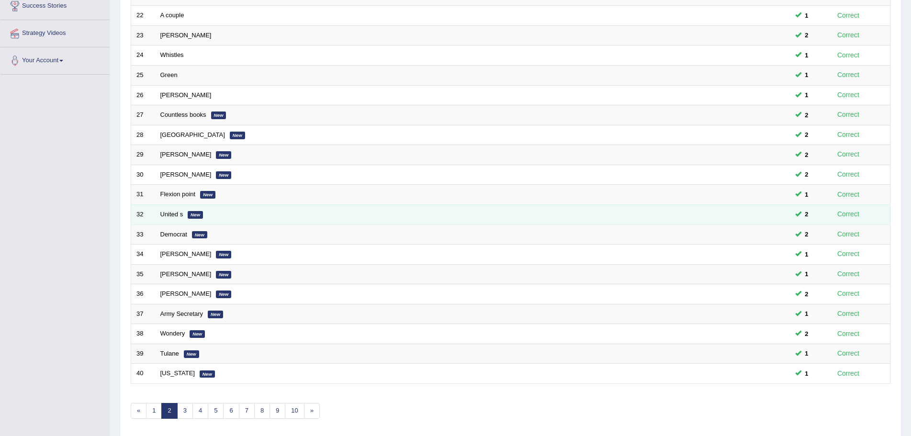
scroll to position [198, 0]
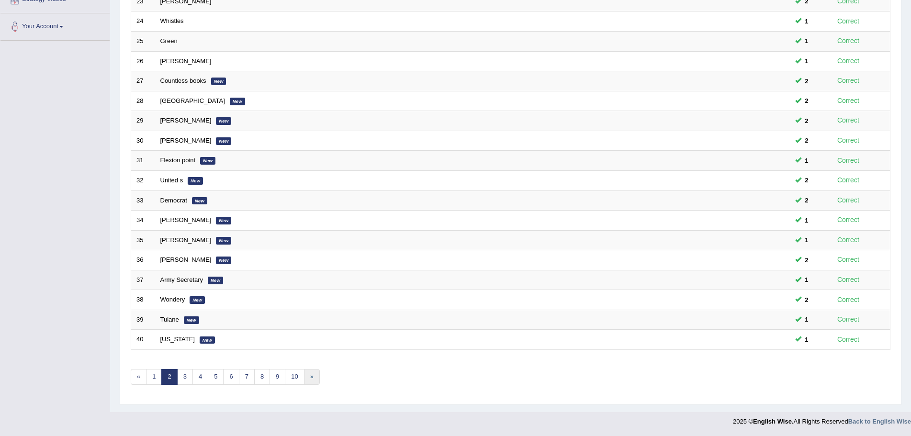
click at [312, 377] on link "»" at bounding box center [312, 377] width 16 height 16
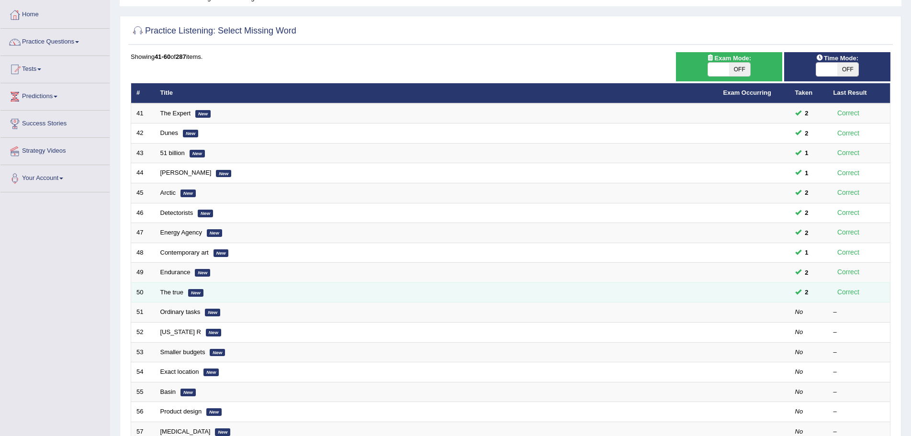
scroll to position [6, 0]
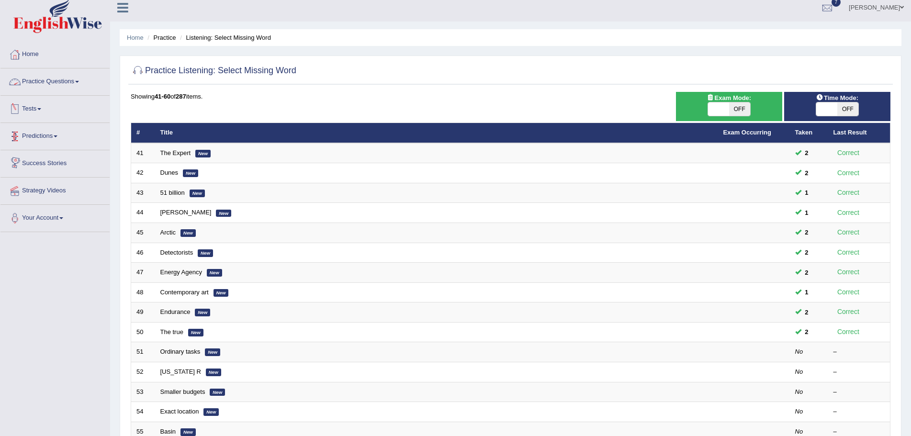
click at [79, 82] on span at bounding box center [77, 82] width 4 height 2
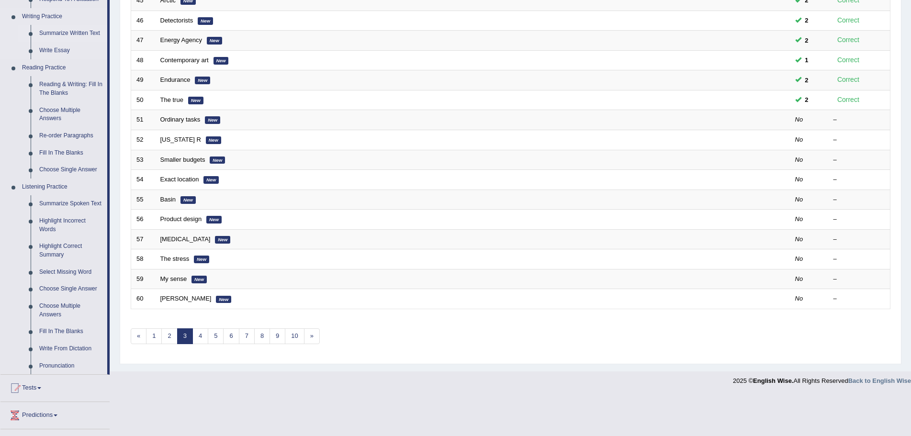
scroll to position [246, 0]
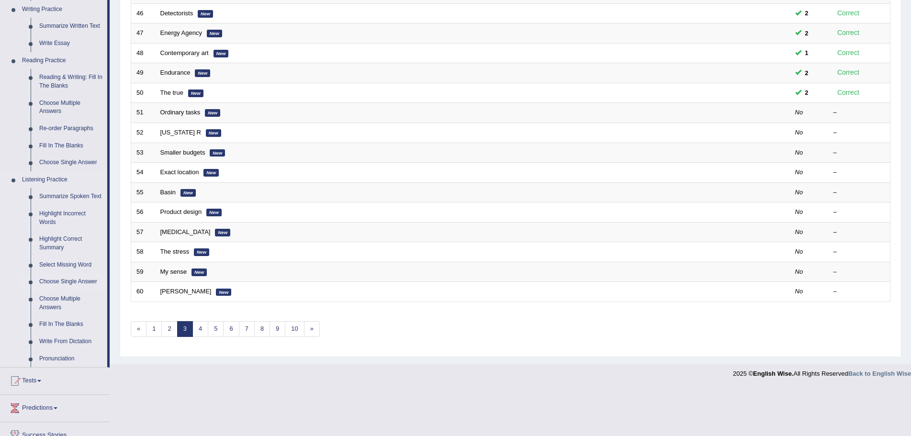
click at [76, 279] on link "Choose Single Answer" at bounding box center [71, 281] width 72 height 17
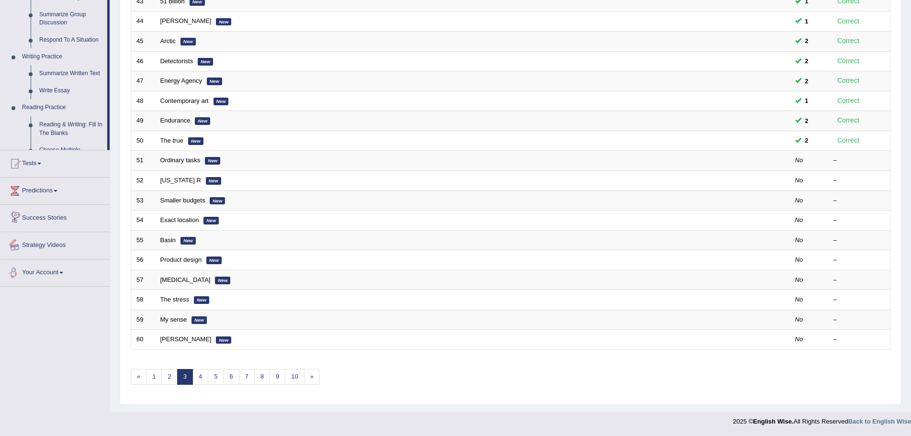
scroll to position [288, 0]
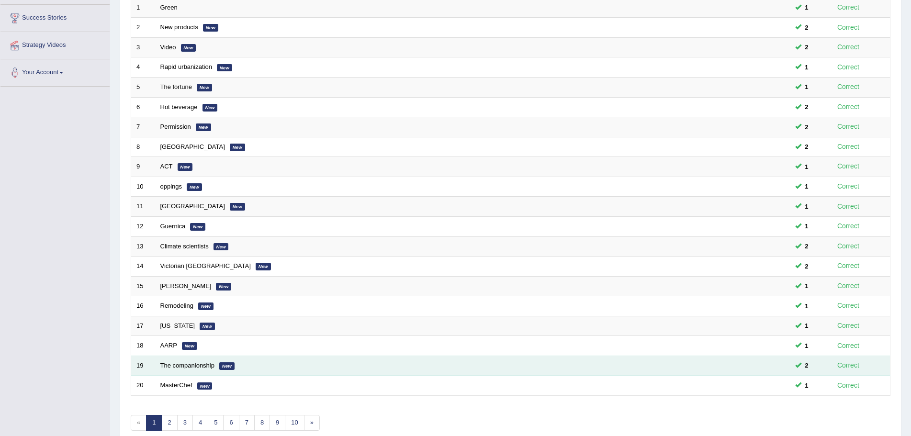
scroll to position [198, 0]
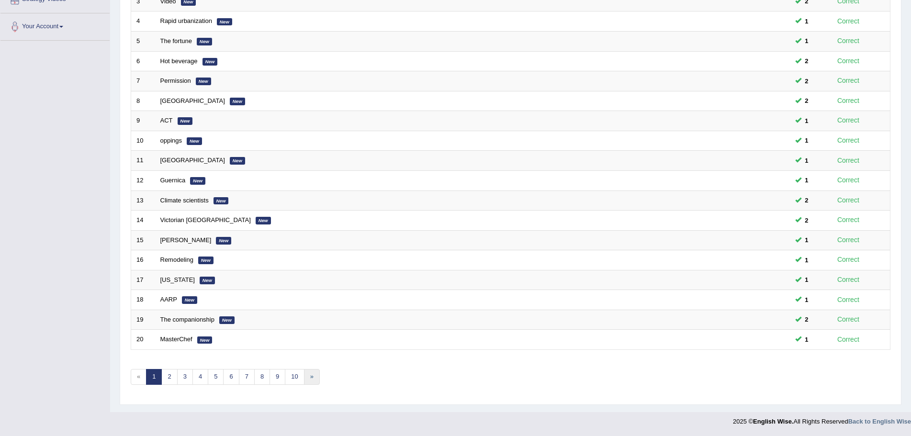
click at [311, 377] on link "»" at bounding box center [312, 377] width 16 height 16
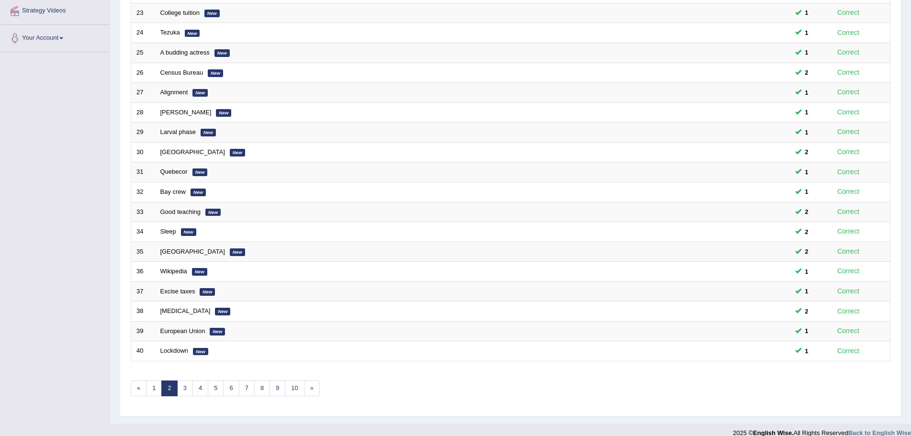
scroll to position [198, 0]
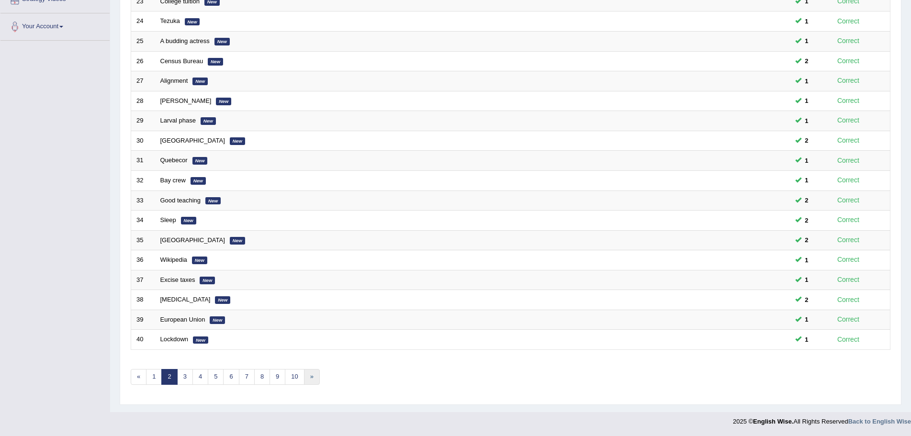
click at [314, 378] on link "»" at bounding box center [312, 377] width 16 height 16
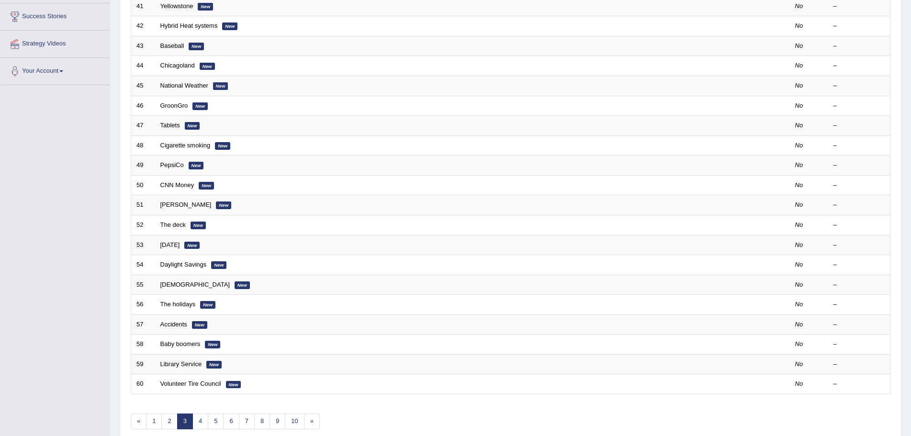
scroll to position [198, 0]
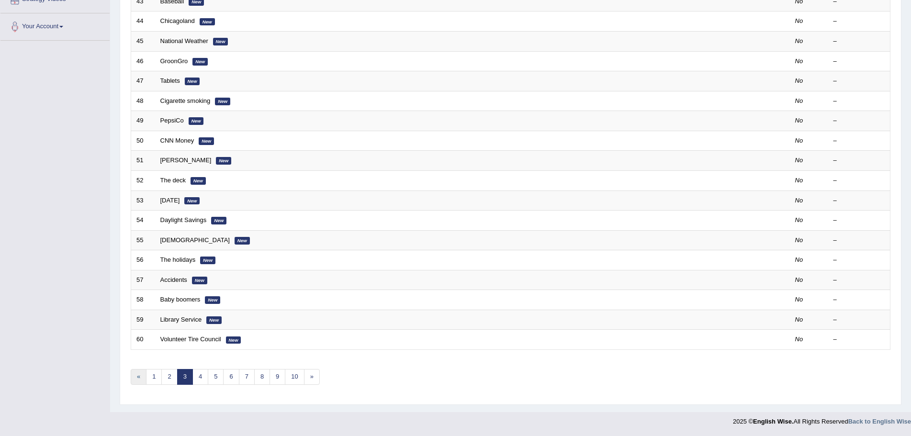
click at [136, 378] on link "«" at bounding box center [139, 377] width 16 height 16
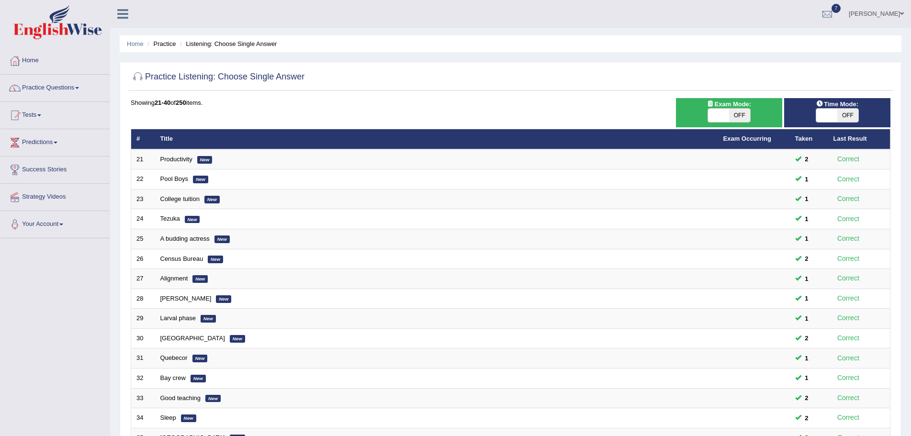
click at [79, 87] on link "Practice Questions" at bounding box center [54, 87] width 109 height 24
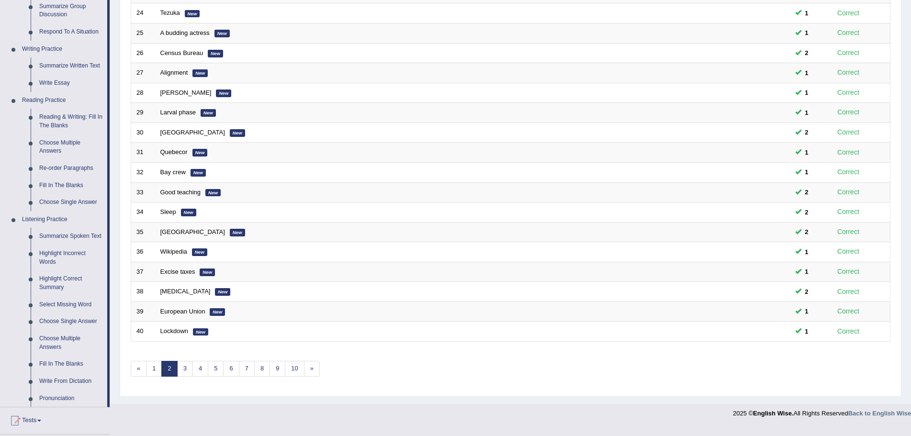
scroll to position [239, 0]
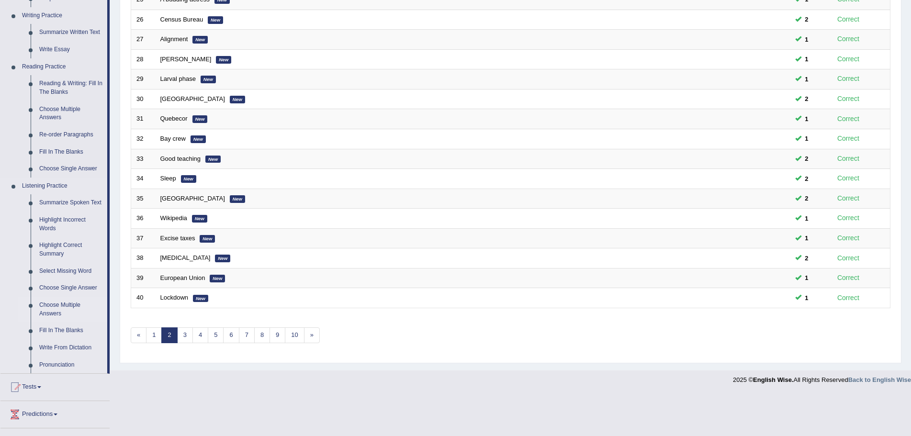
click at [50, 305] on link "Choose Multiple Answers" at bounding box center [71, 309] width 72 height 25
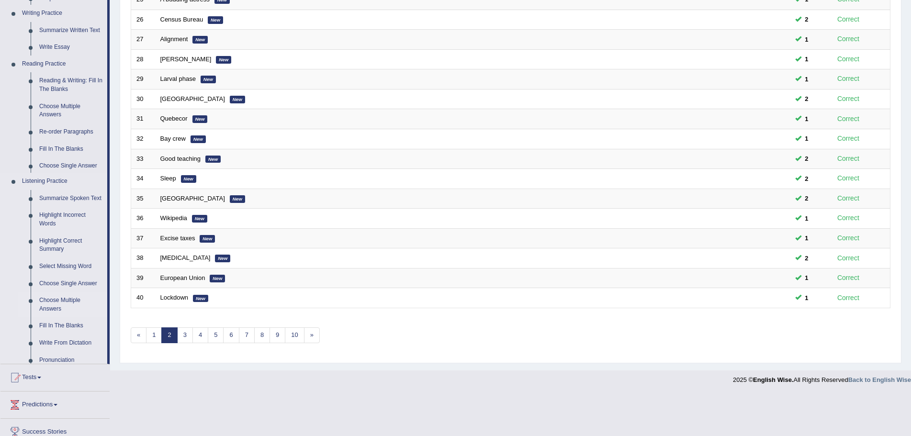
scroll to position [198, 0]
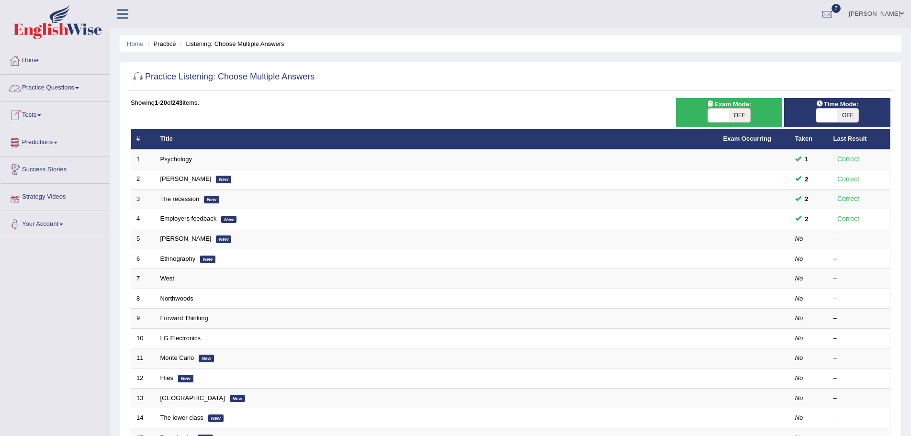
click at [78, 88] on link "Practice Questions" at bounding box center [54, 87] width 109 height 24
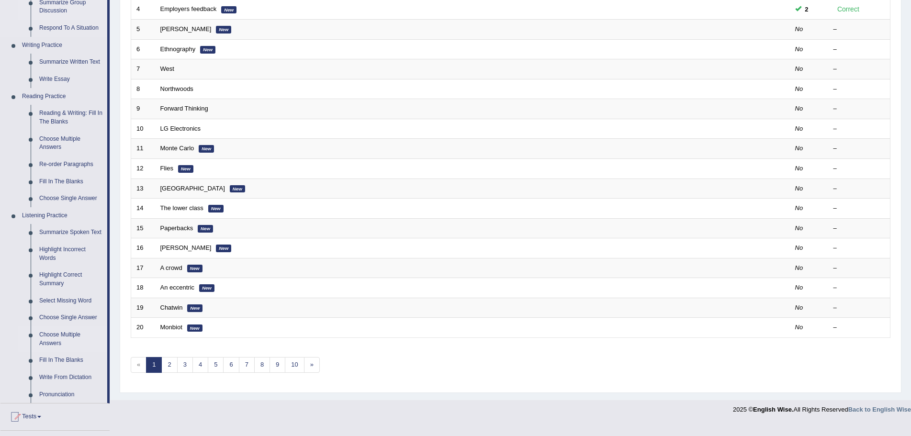
scroll to position [287, 0]
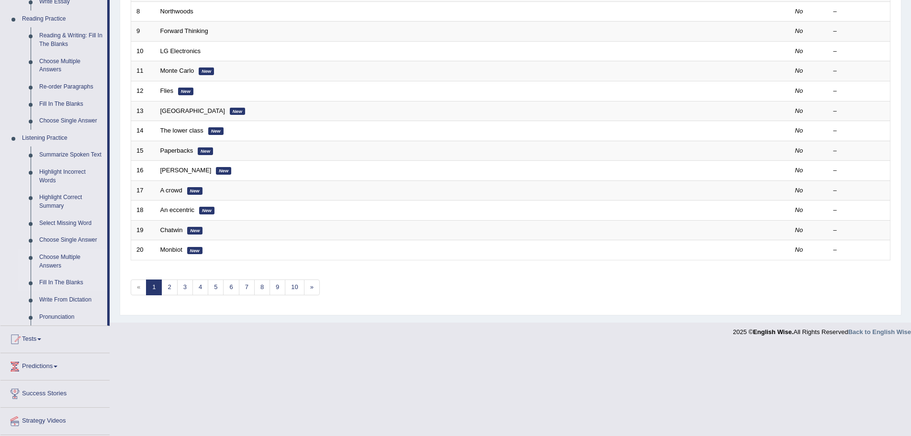
click at [62, 282] on link "Fill In The Blanks" at bounding box center [71, 282] width 72 height 17
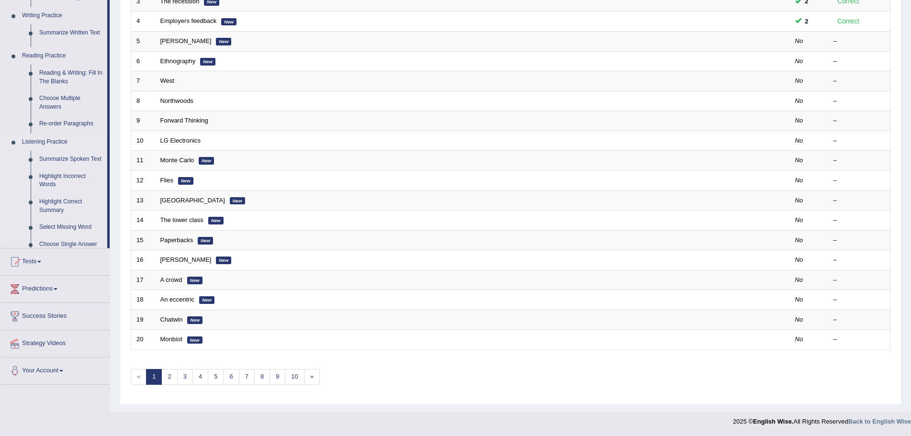
scroll to position [198, 0]
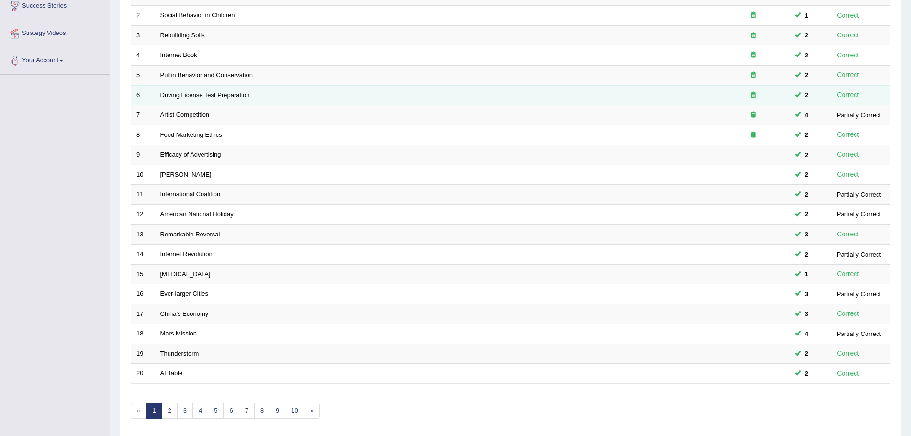
scroll to position [198, 0]
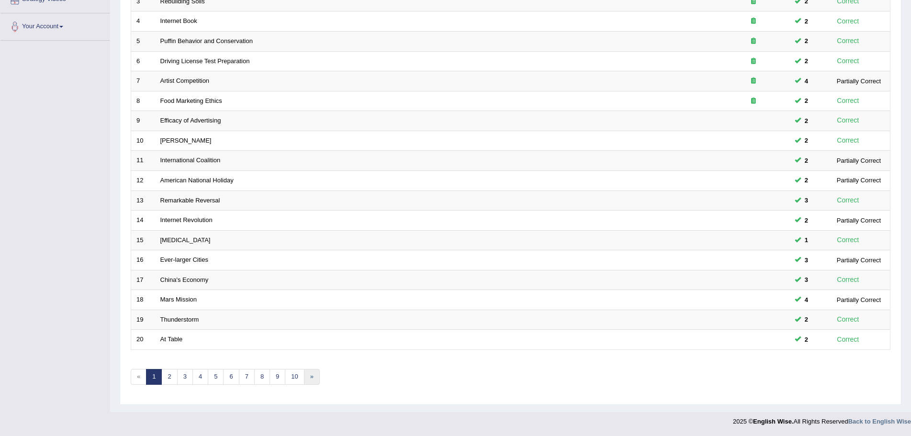
click at [311, 373] on link "»" at bounding box center [312, 377] width 16 height 16
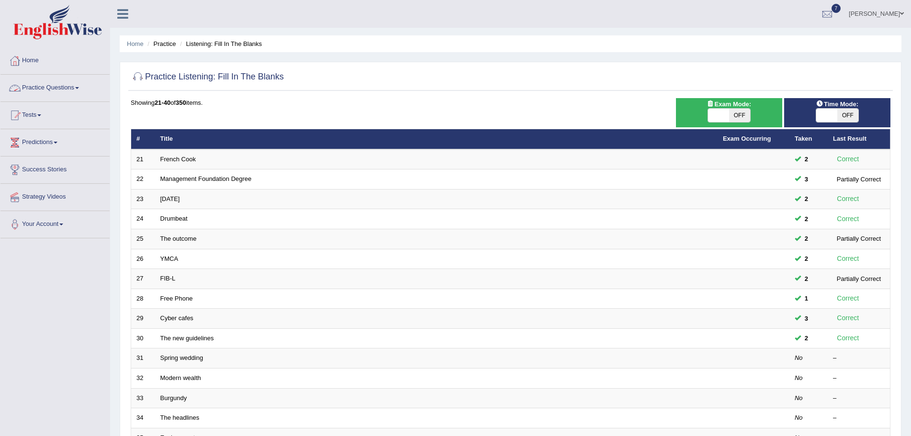
click at [79, 88] on span at bounding box center [77, 88] width 4 height 2
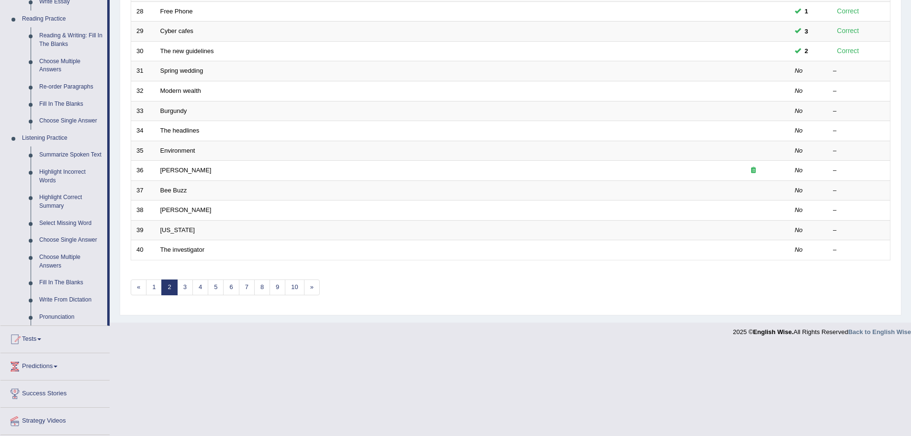
scroll to position [314, 0]
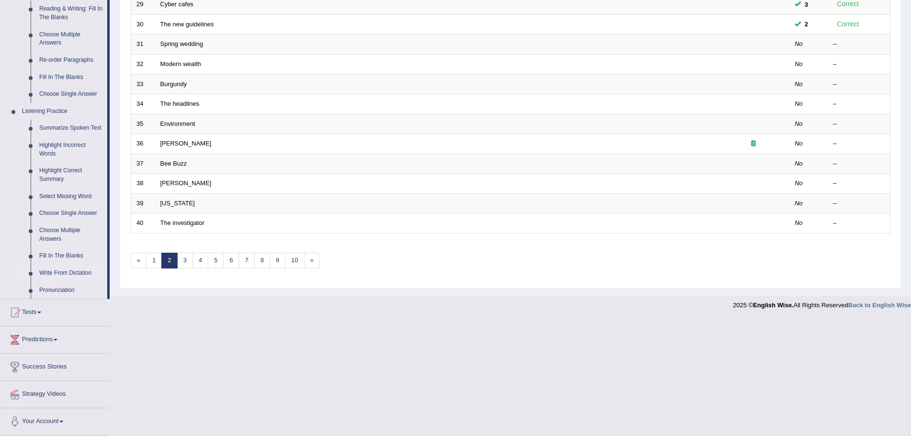
click at [70, 270] on link "Write From Dictation" at bounding box center [71, 273] width 72 height 17
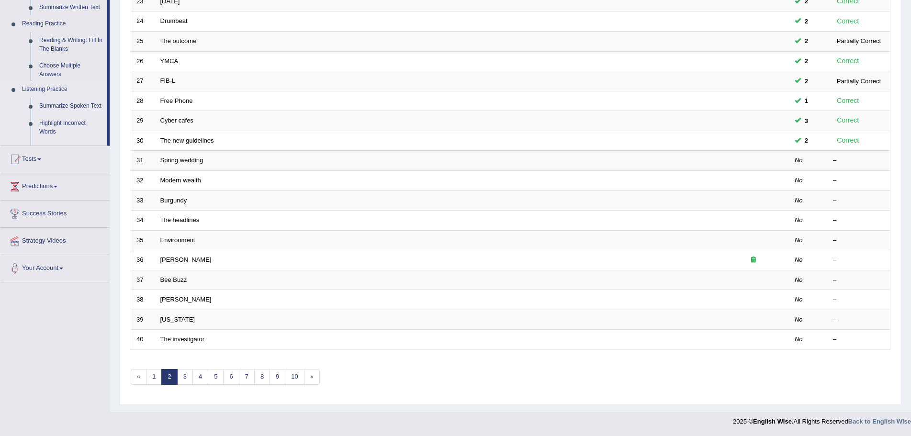
scroll to position [198, 0]
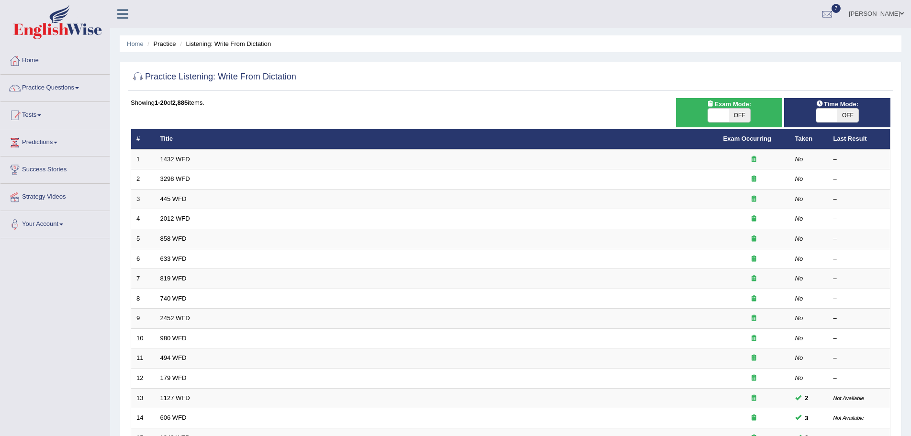
click at [738, 115] on span "OFF" at bounding box center [739, 115] width 21 height 13
checkbox input "true"
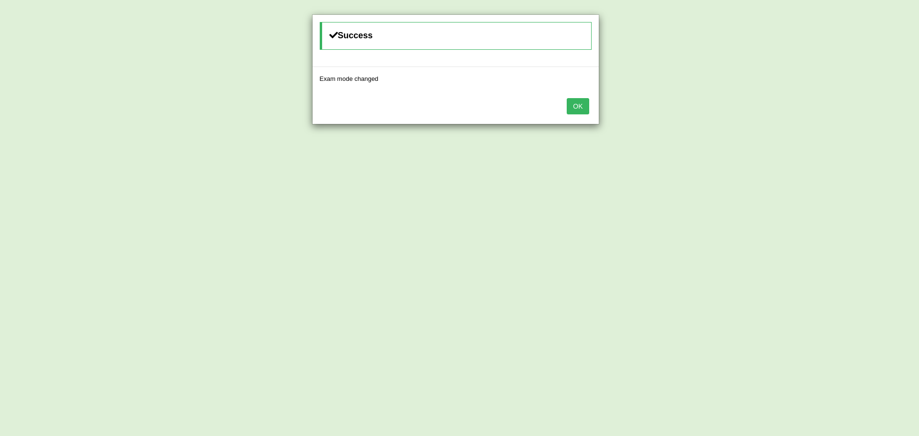
click at [579, 106] on button "OK" at bounding box center [578, 106] width 22 height 16
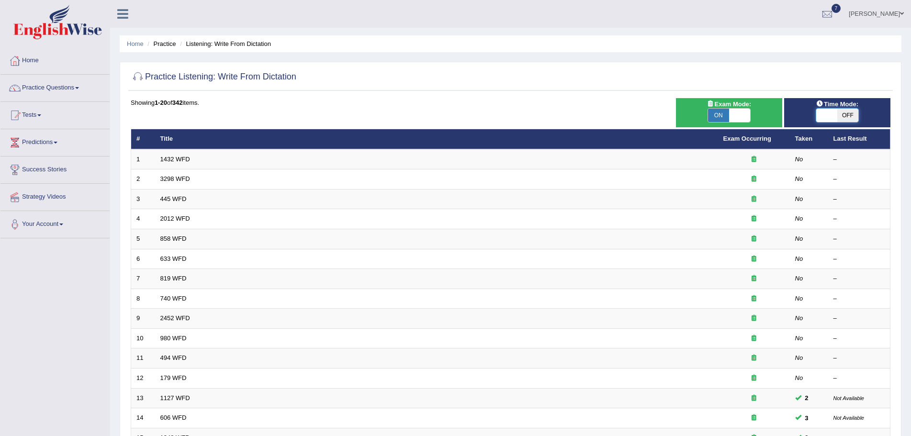
click at [832, 116] on span at bounding box center [826, 115] width 21 height 13
checkbox input "true"
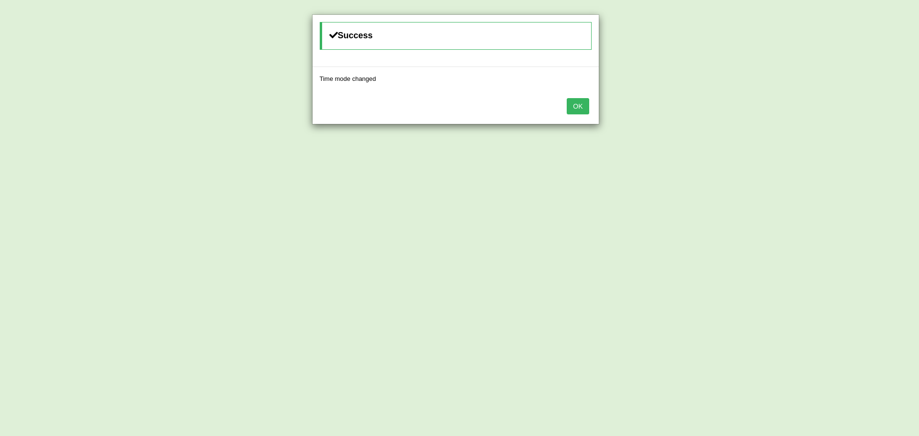
click at [583, 106] on button "OK" at bounding box center [578, 106] width 22 height 16
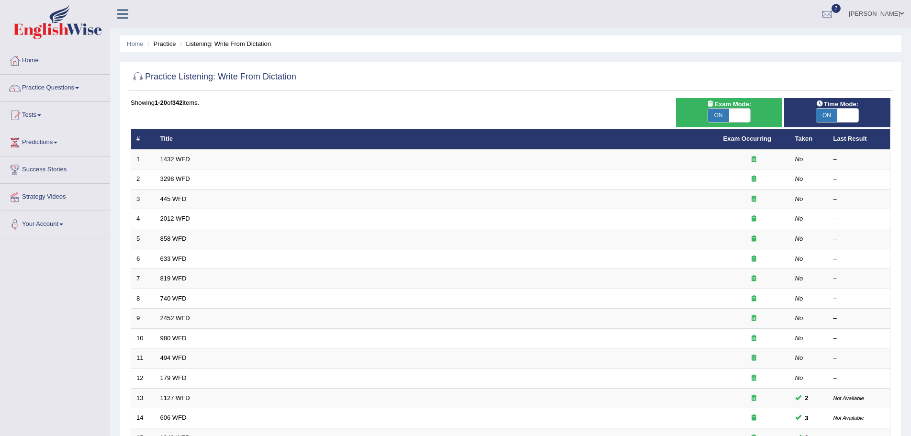
click at [710, 111] on span "ON" at bounding box center [718, 115] width 21 height 13
checkbox input "false"
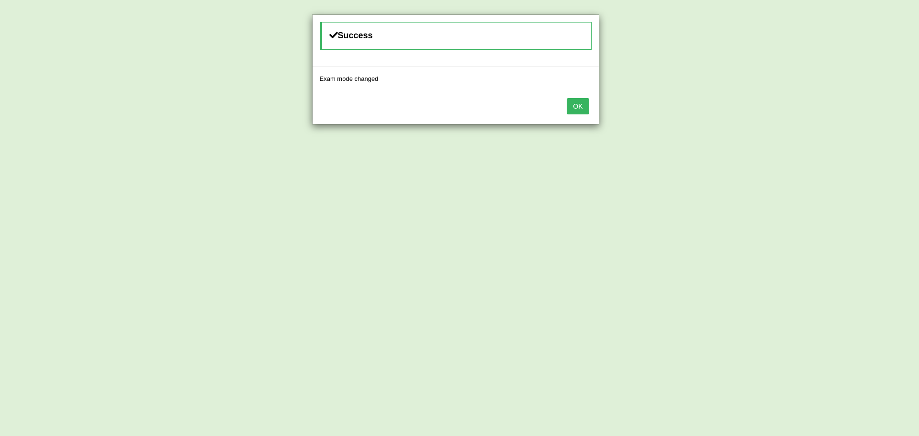
click at [577, 103] on button "OK" at bounding box center [578, 106] width 22 height 16
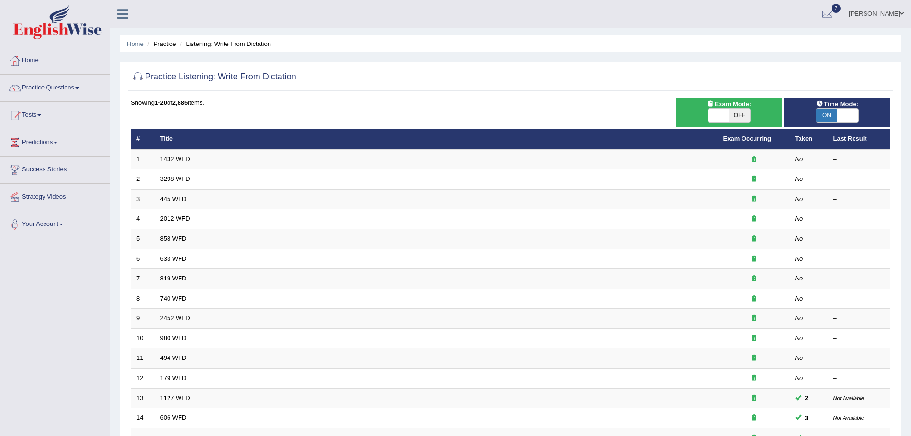
click at [825, 117] on span "ON" at bounding box center [826, 115] width 21 height 13
checkbox input "false"
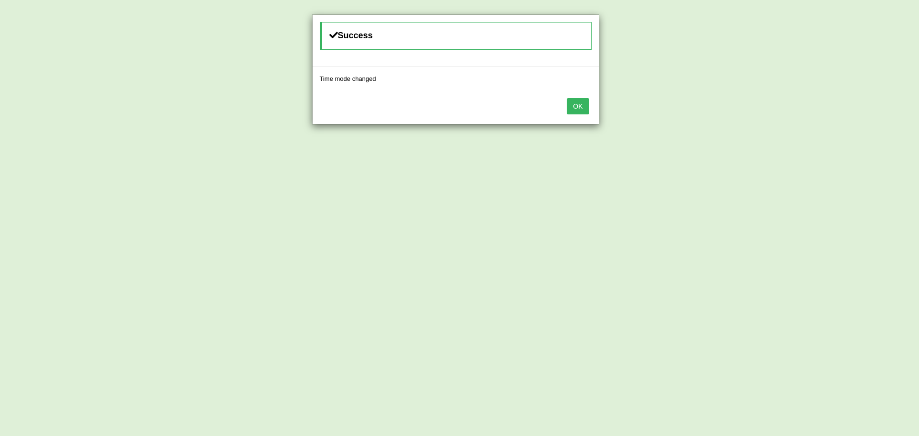
click at [583, 106] on button "OK" at bounding box center [578, 106] width 22 height 16
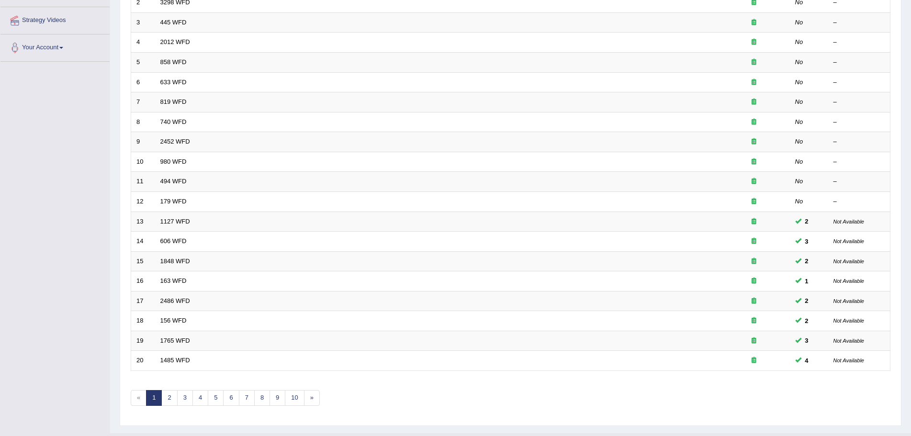
scroll to position [198, 0]
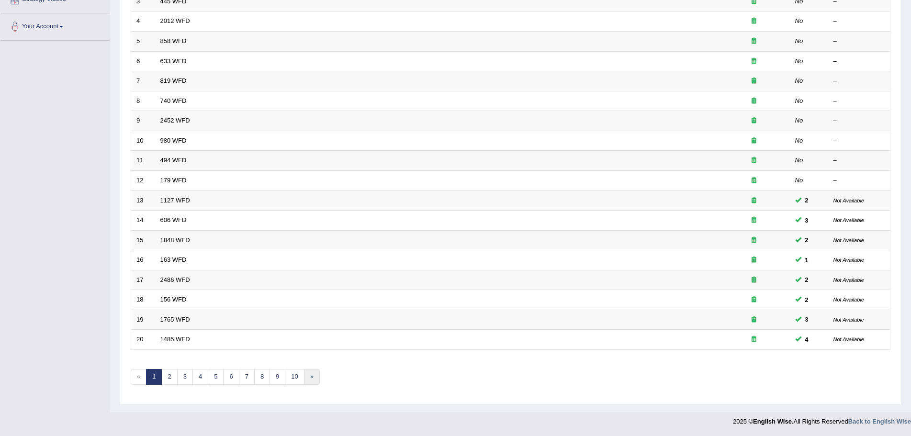
click at [311, 378] on link "»" at bounding box center [312, 377] width 16 height 16
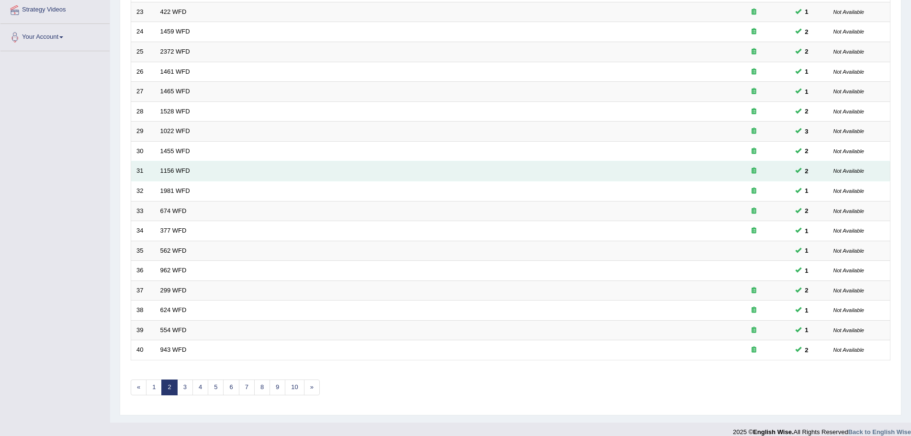
scroll to position [198, 0]
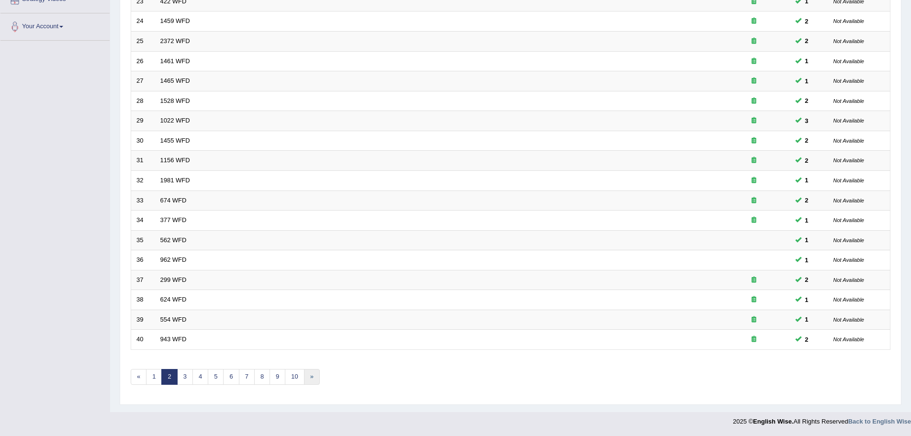
click at [309, 377] on link "»" at bounding box center [312, 377] width 16 height 16
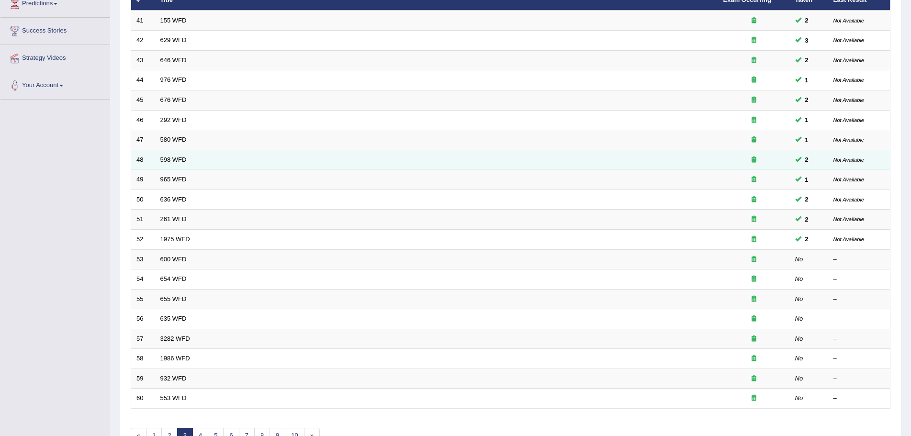
scroll to position [6, 0]
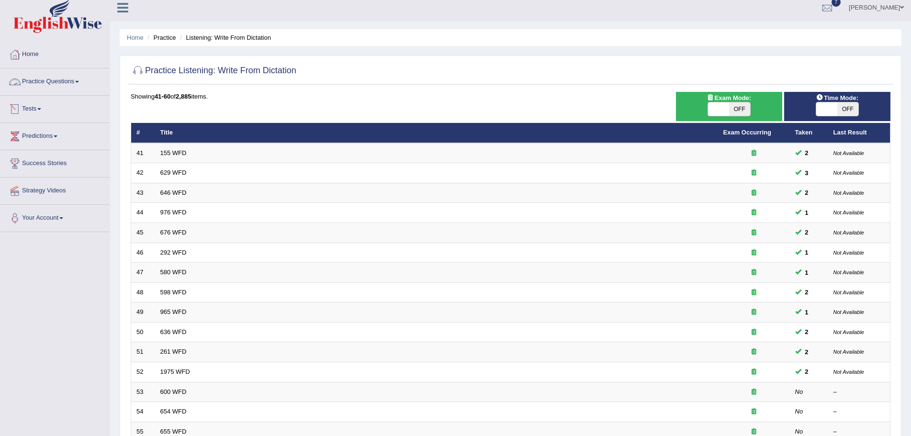
click at [79, 80] on link "Practice Questions" at bounding box center [54, 80] width 109 height 24
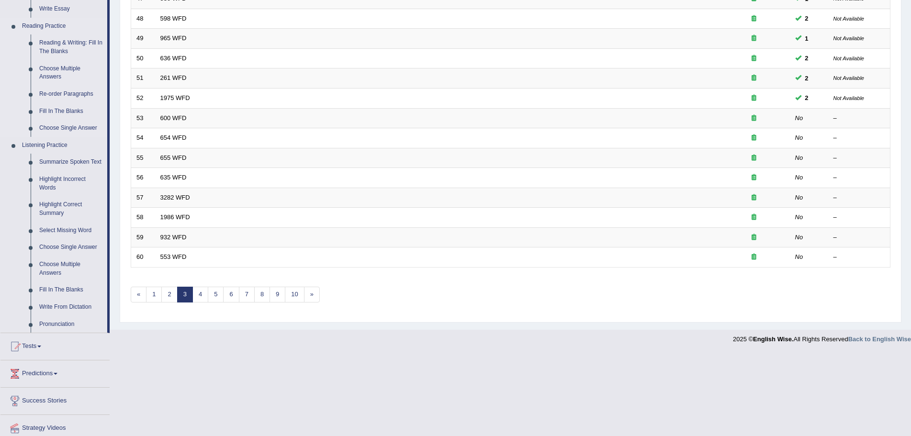
scroll to position [314, 0]
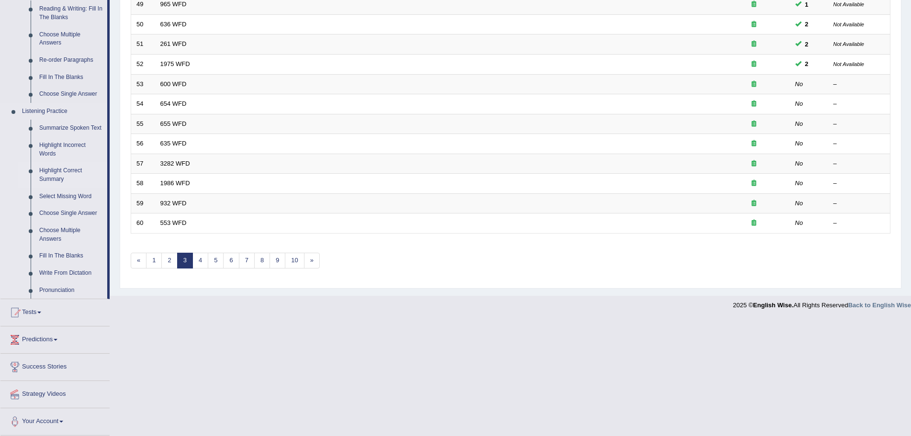
click at [63, 170] on link "Highlight Correct Summary" at bounding box center [71, 174] width 72 height 25
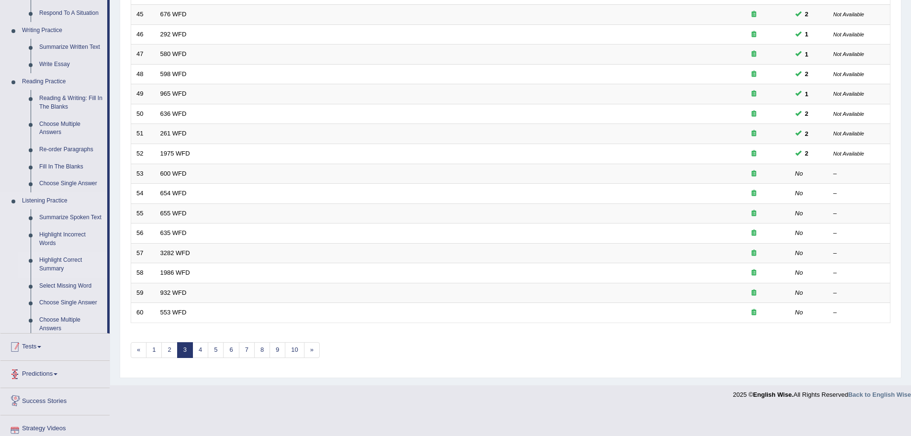
scroll to position [198, 0]
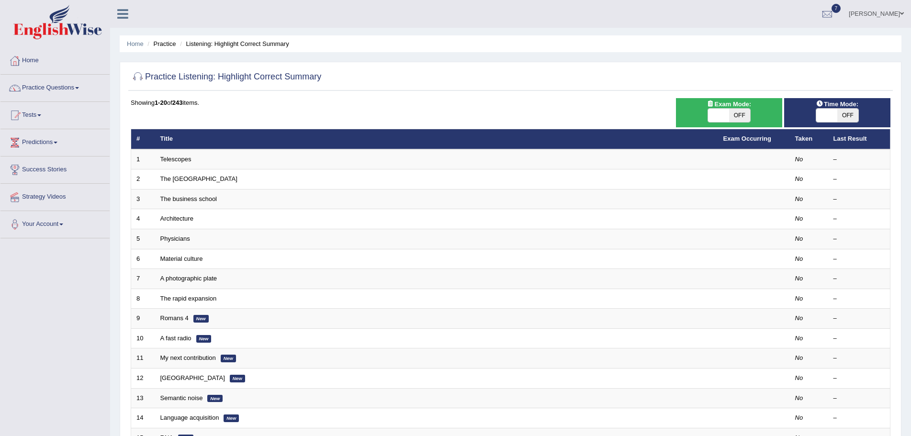
click at [747, 116] on span "OFF" at bounding box center [739, 115] width 21 height 13
checkbox input "true"
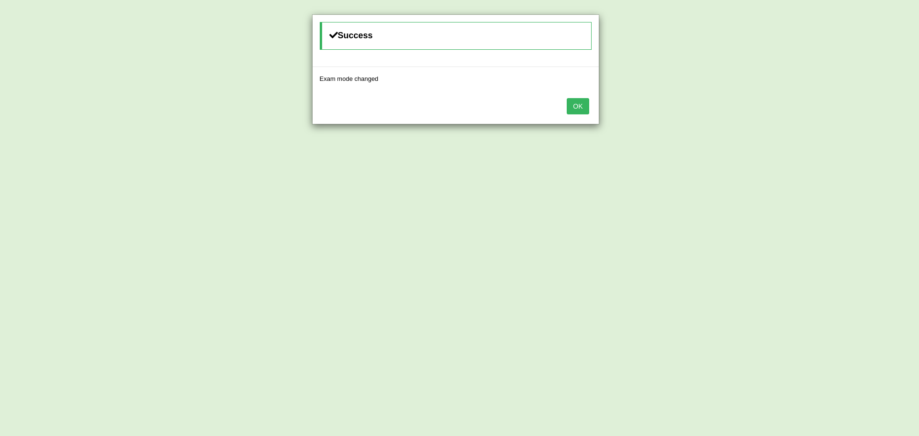
click at [578, 105] on button "OK" at bounding box center [578, 106] width 22 height 16
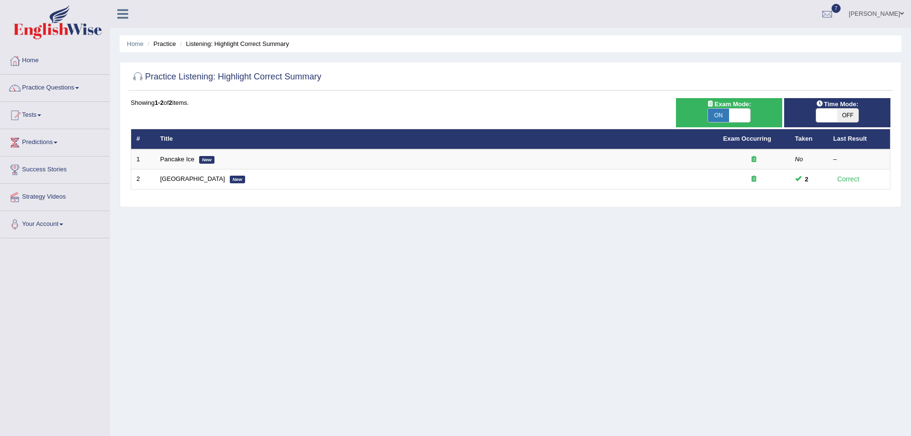
click at [718, 116] on span "ON" at bounding box center [718, 115] width 21 height 13
checkbox input "false"
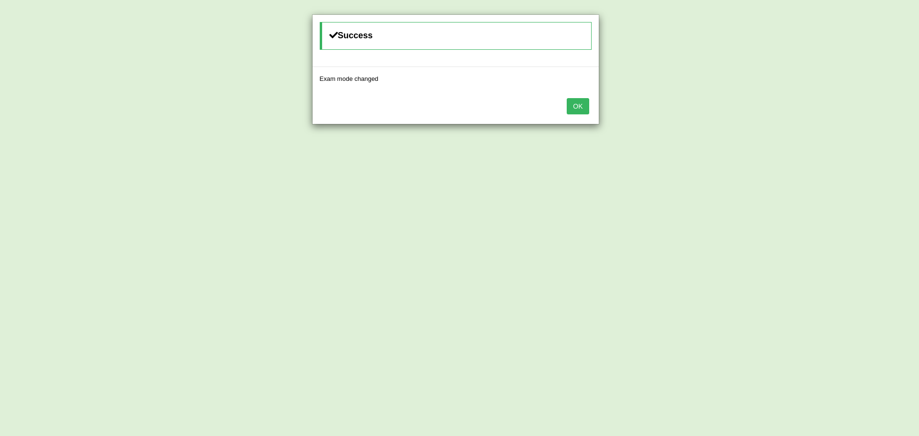
click at [583, 100] on button "OK" at bounding box center [578, 106] width 22 height 16
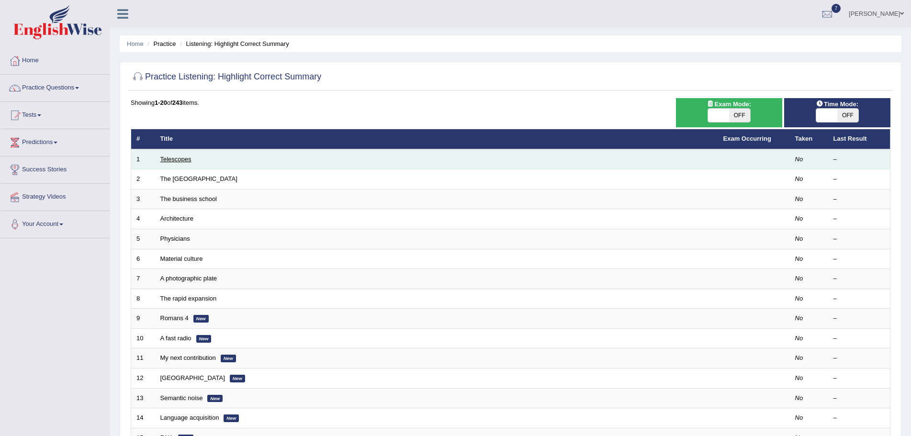
click at [186, 159] on link "Telescopes" at bounding box center [175, 159] width 31 height 7
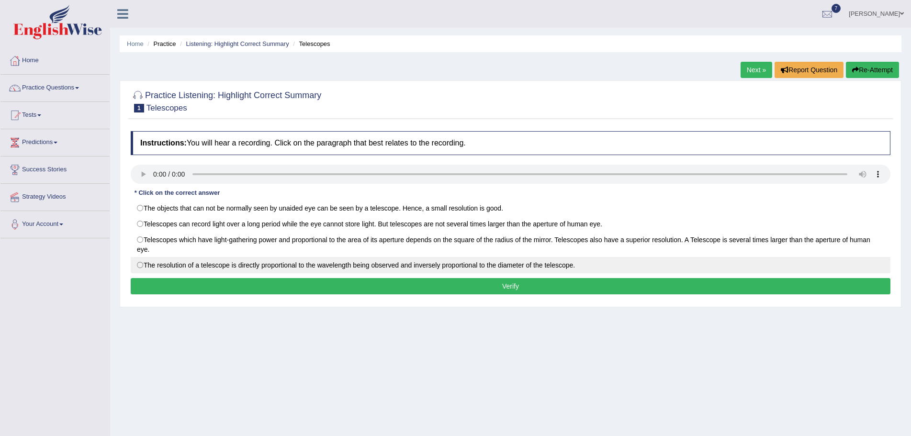
click at [141, 266] on label "The resolution of a telescope is directly proportional to the wavelength being …" at bounding box center [511, 265] width 760 height 16
radio input "true"
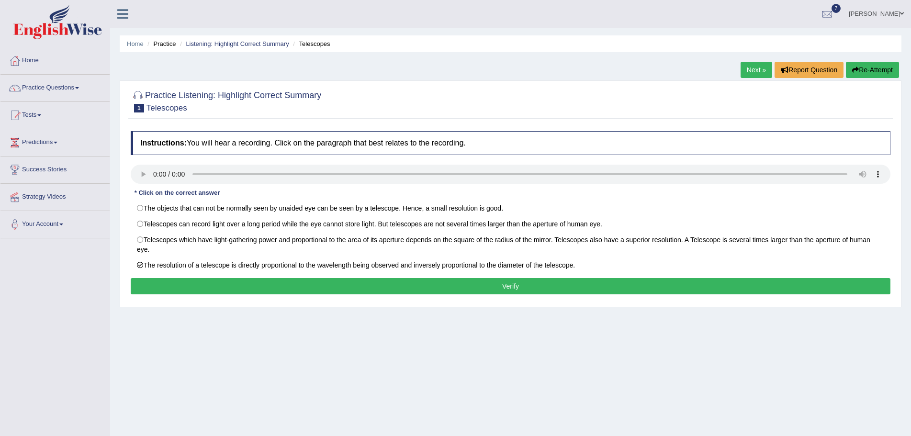
click at [333, 283] on button "Verify" at bounding box center [511, 286] width 760 height 16
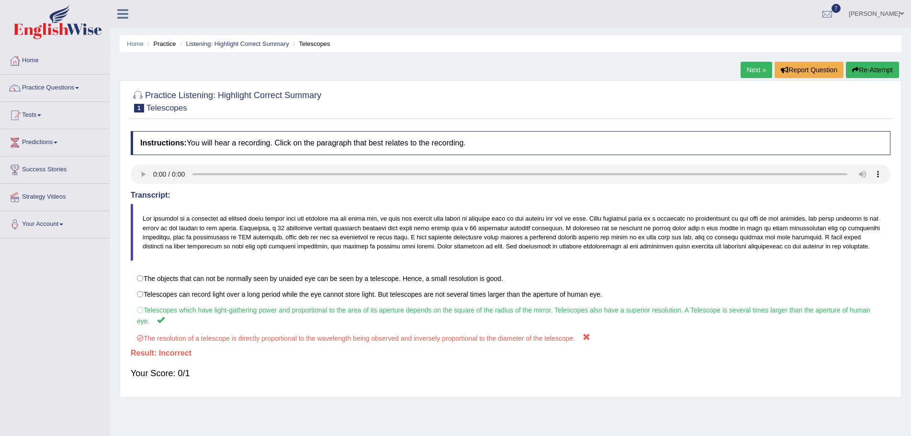
drag, startPoint x: 867, startPoint y: 68, endPoint x: 869, endPoint y: 72, distance: 4.9
click at [867, 69] on button "Re-Attempt" at bounding box center [872, 70] width 53 height 16
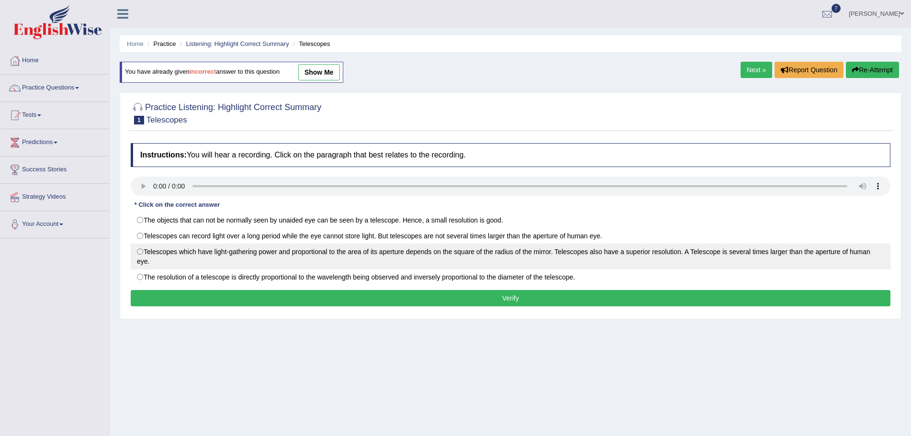
click at [140, 251] on label "Telescopes which have light-gathering power and proportional to the area of its…" at bounding box center [511, 257] width 760 height 26
radio input "true"
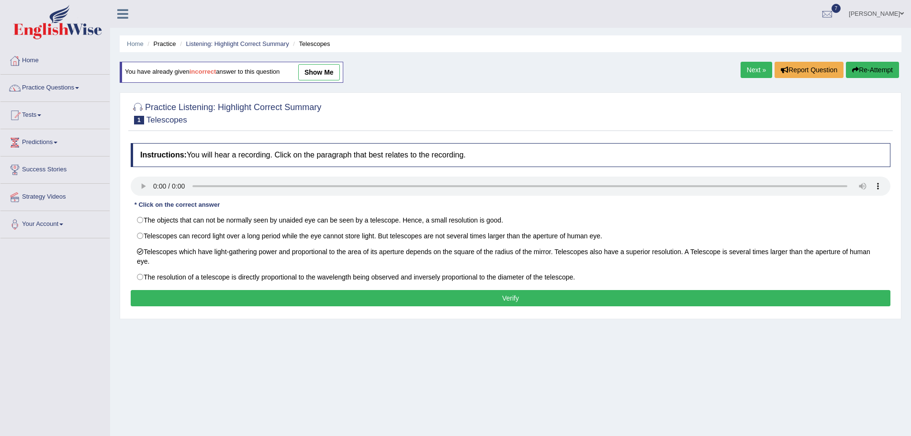
click at [278, 298] on button "Verify" at bounding box center [511, 298] width 760 height 16
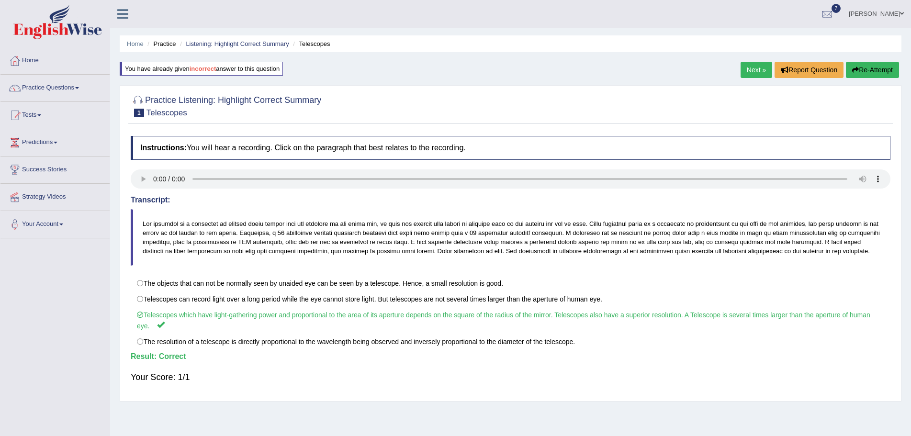
click at [752, 65] on link "Next »" at bounding box center [757, 70] width 32 height 16
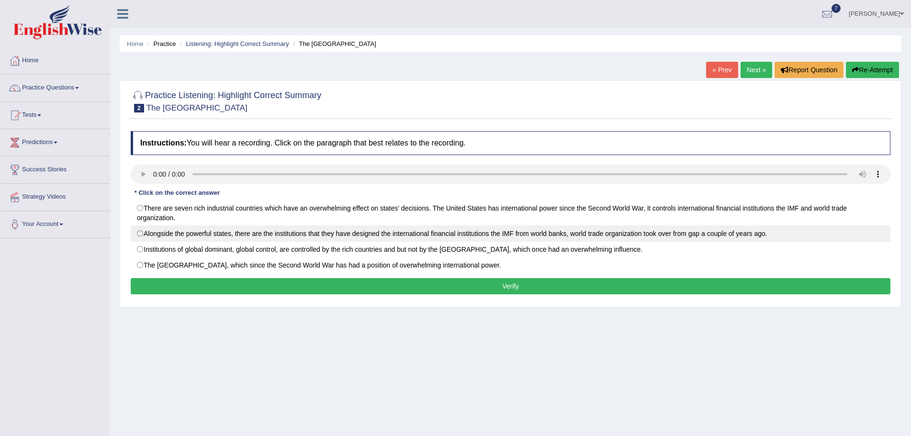
click at [139, 233] on label "Alongside the powerful states, there are the institutions that they have design…" at bounding box center [511, 233] width 760 height 16
radio input "true"
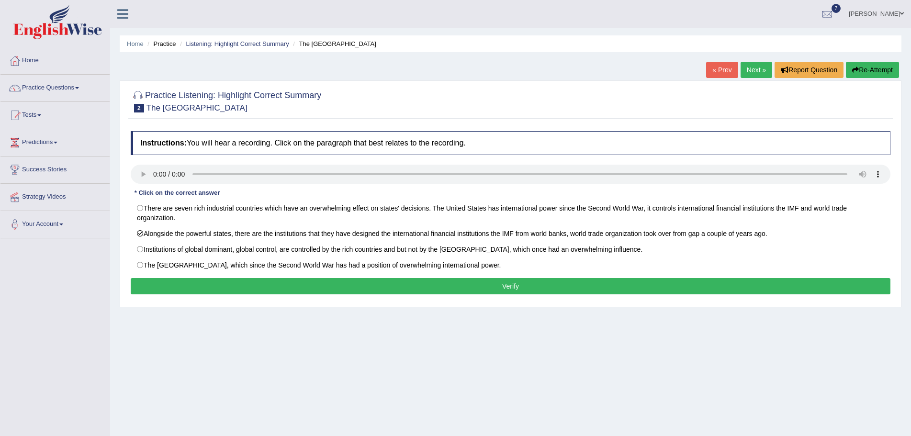
click at [171, 283] on button "Verify" at bounding box center [511, 286] width 760 height 16
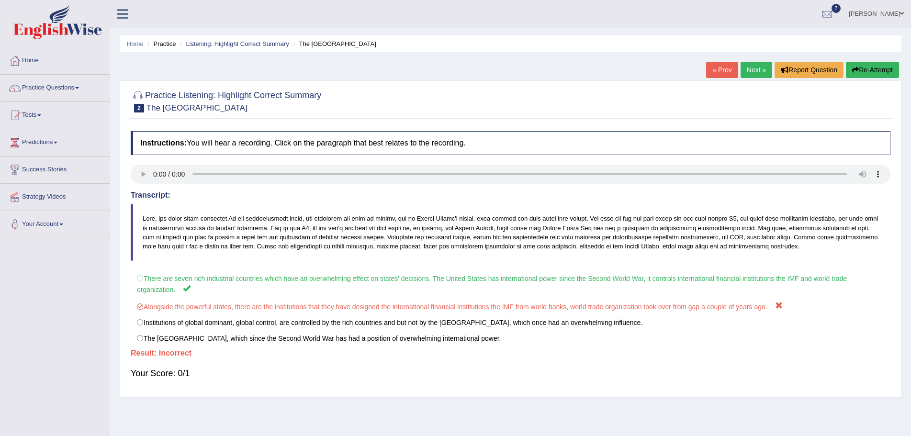
click at [860, 70] on button "Re-Attempt" at bounding box center [872, 70] width 53 height 16
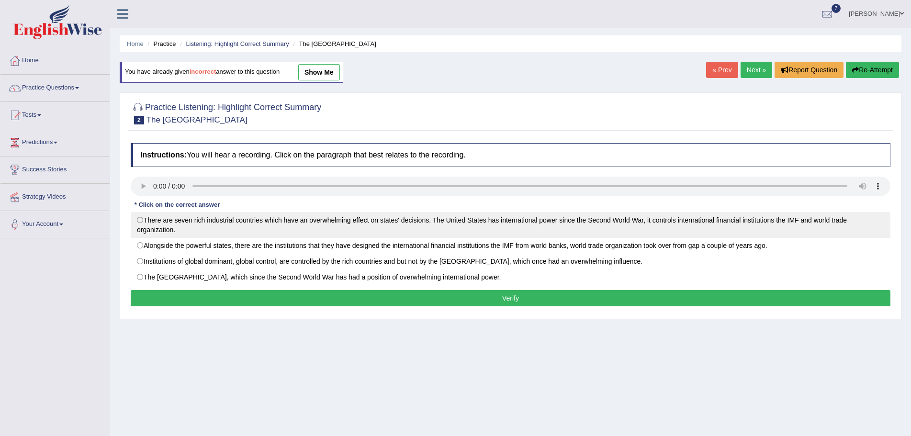
click at [141, 221] on label "There are seven rich industrial countries which have an overwhelming effect on …" at bounding box center [511, 225] width 760 height 26
radio input "true"
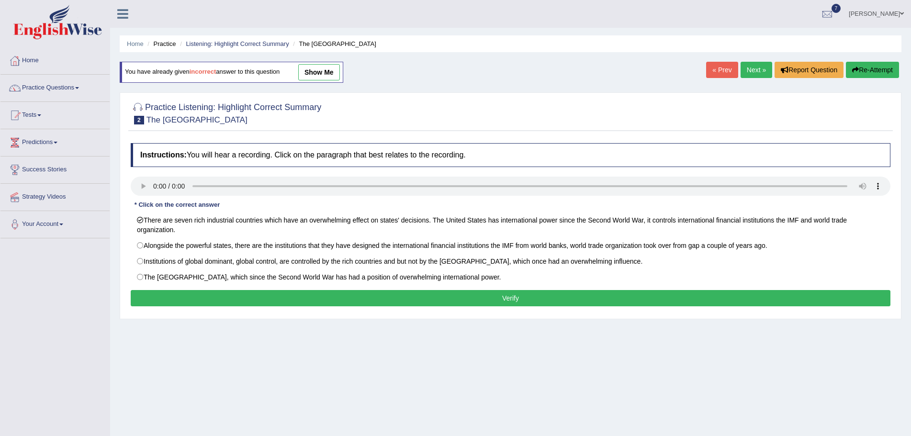
click at [313, 300] on button "Verify" at bounding box center [511, 298] width 760 height 16
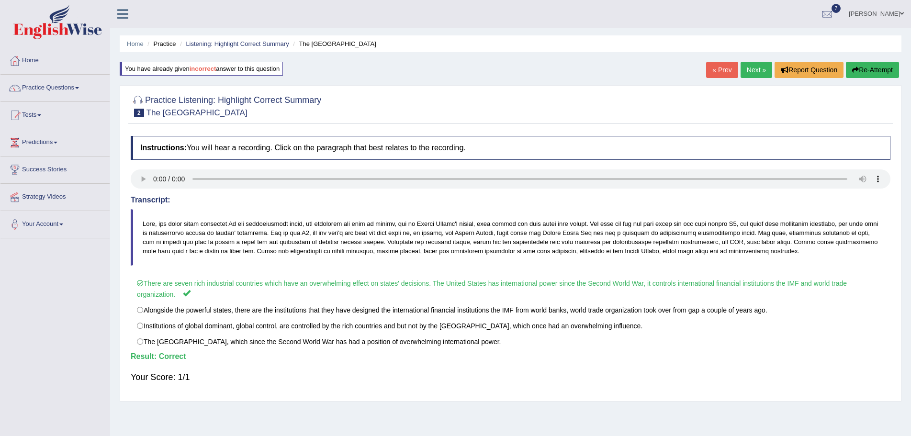
click at [747, 67] on link "Next »" at bounding box center [757, 70] width 32 height 16
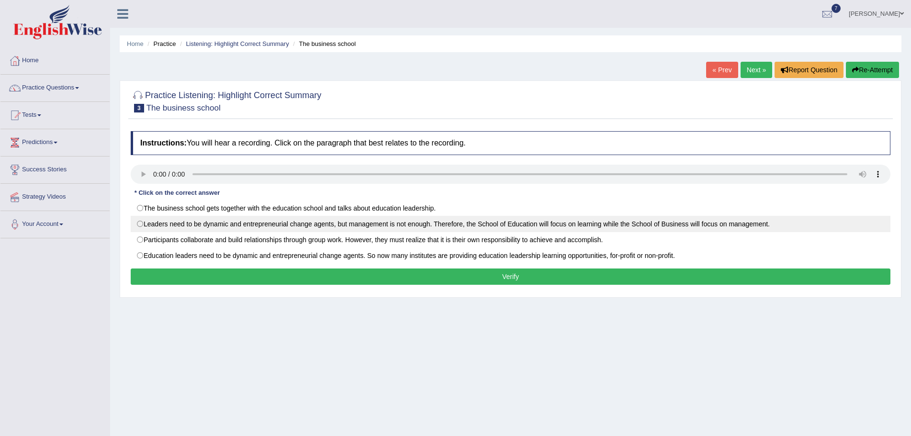
click at [140, 224] on label "Leaders need to be dynamic and entrepreneurial change agents, but management is…" at bounding box center [511, 224] width 760 height 16
radio input "true"
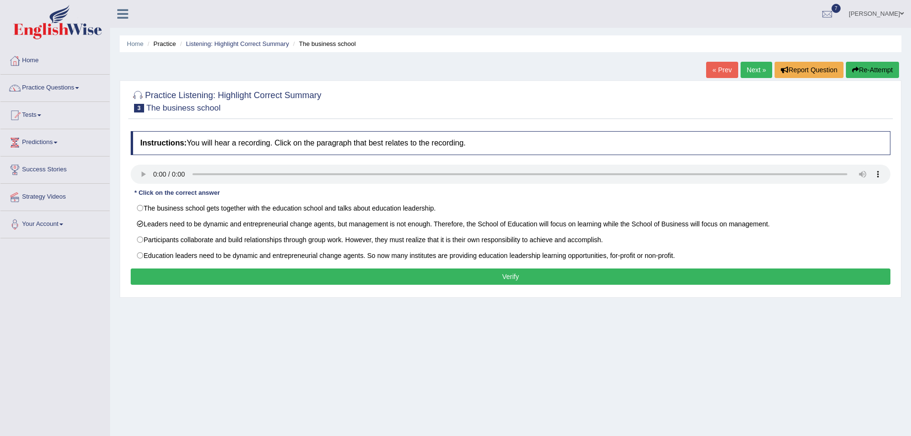
click at [183, 278] on button "Verify" at bounding box center [511, 277] width 760 height 16
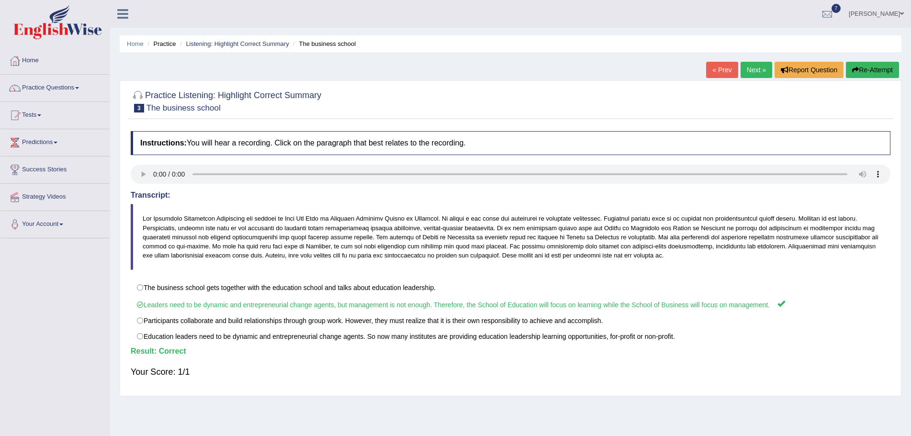
click at [744, 70] on link "Next »" at bounding box center [757, 70] width 32 height 16
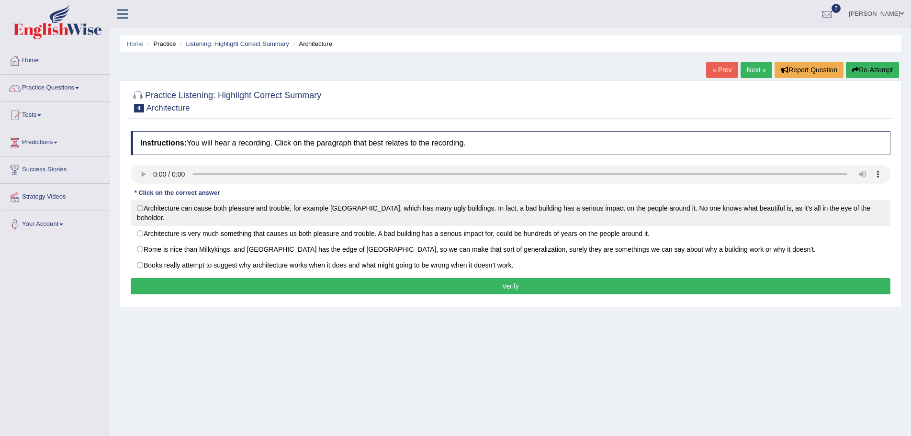
click at [141, 208] on label "Architecture can cause both pleasure and trouble, for example [GEOGRAPHIC_DATA]…" at bounding box center [511, 213] width 760 height 26
radio input "true"
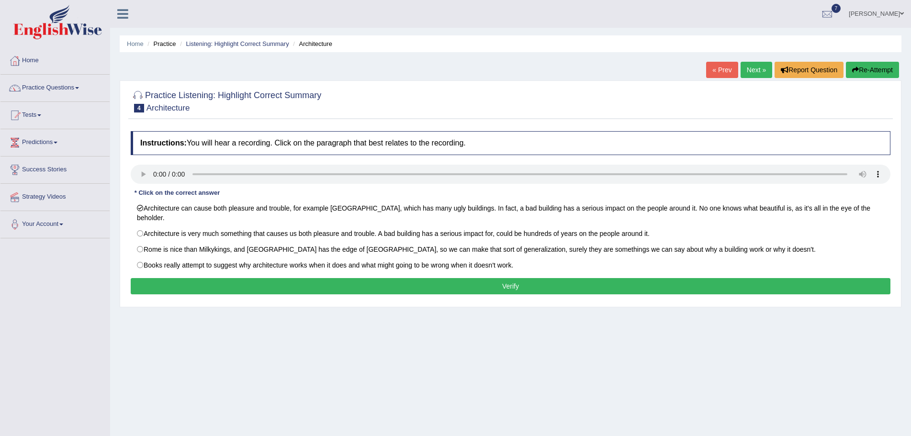
click at [233, 278] on button "Verify" at bounding box center [511, 286] width 760 height 16
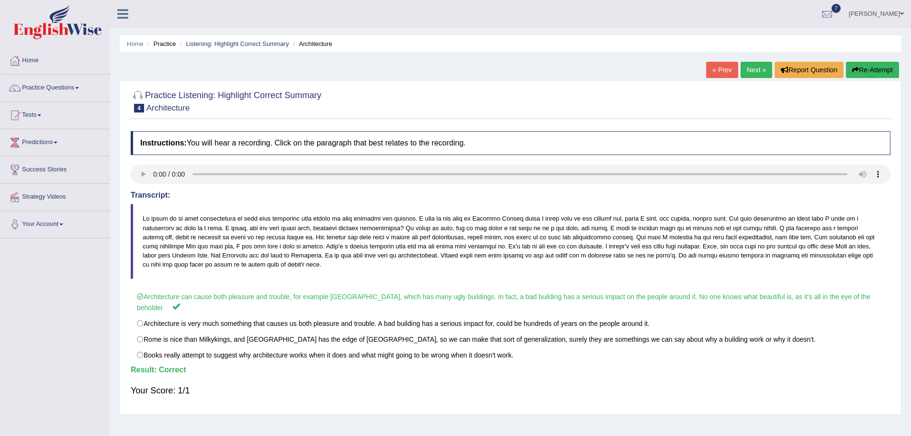
click at [746, 71] on link "Next »" at bounding box center [757, 70] width 32 height 16
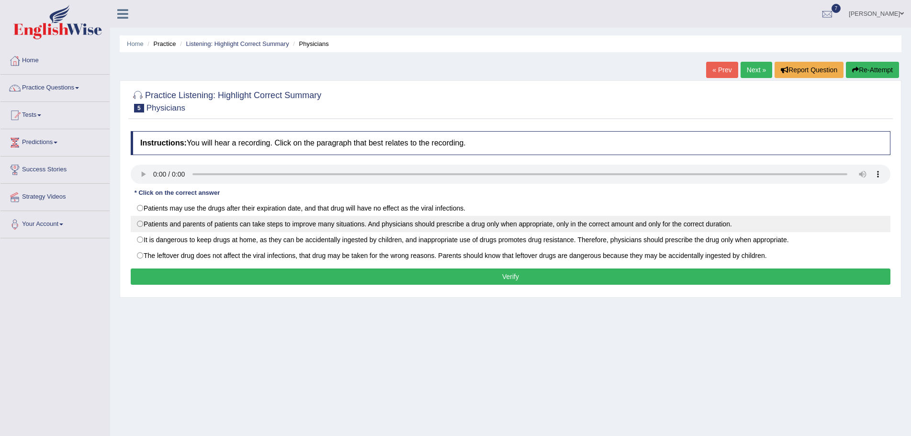
click at [137, 224] on label "Patients and parents of patients can take steps to improve many situations. And…" at bounding box center [511, 224] width 760 height 16
radio input "true"
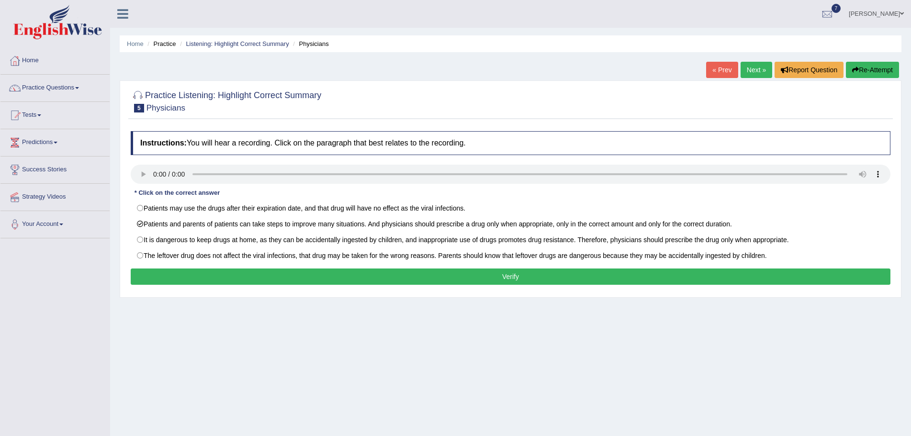
click at [200, 278] on button "Verify" at bounding box center [511, 277] width 760 height 16
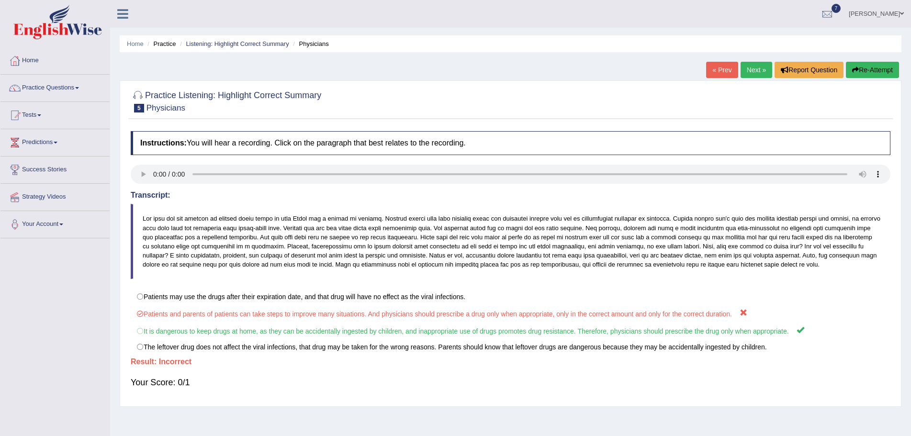
click at [867, 70] on button "Re-Attempt" at bounding box center [872, 70] width 53 height 16
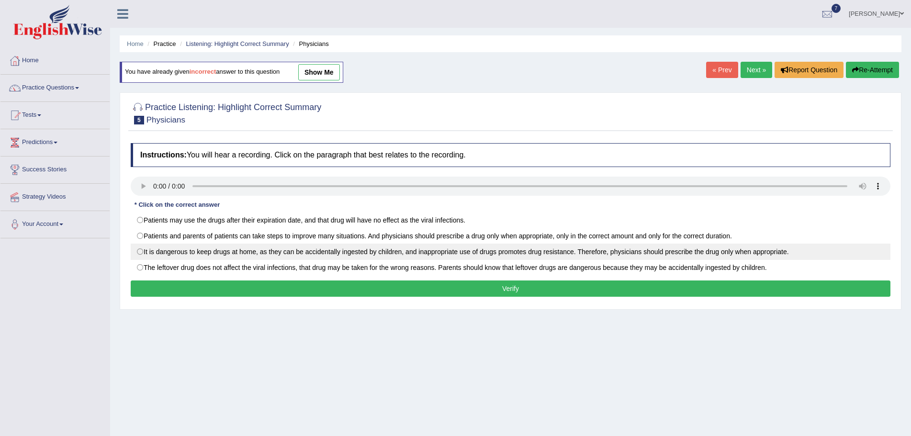
click at [140, 252] on label "It is dangerous to keep drugs at home, as they can be accidentally ingested by …" at bounding box center [511, 252] width 760 height 16
radio input "true"
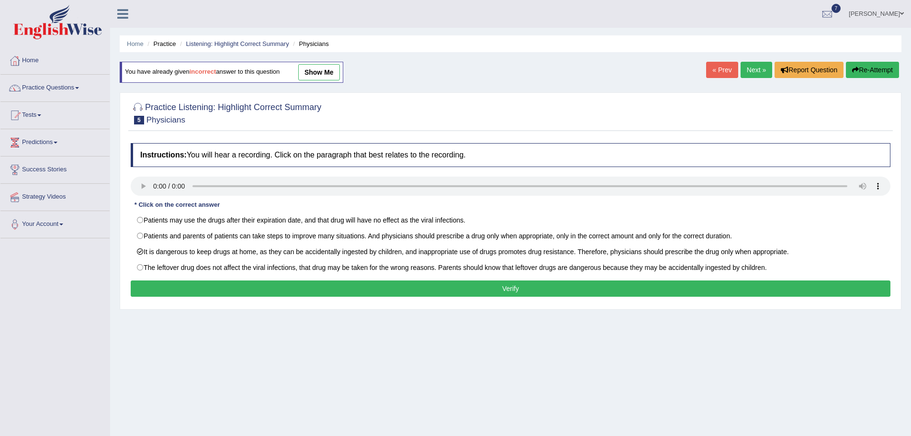
click at [353, 289] on button "Verify" at bounding box center [511, 289] width 760 height 16
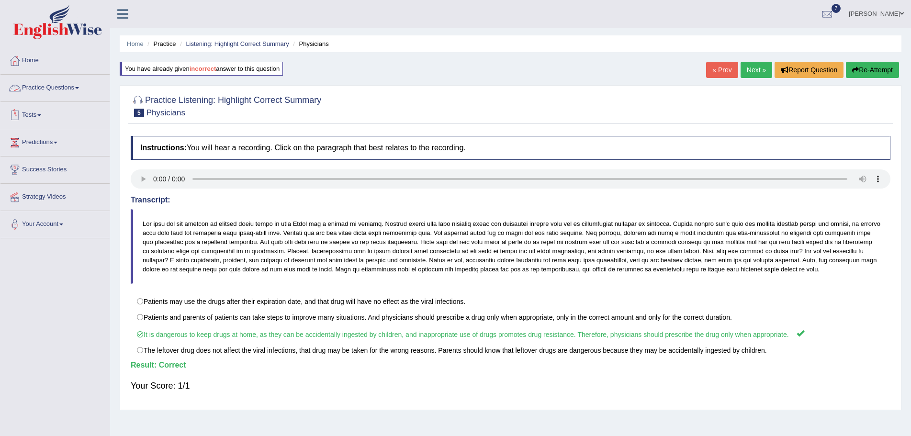
click at [79, 88] on span at bounding box center [77, 88] width 4 height 2
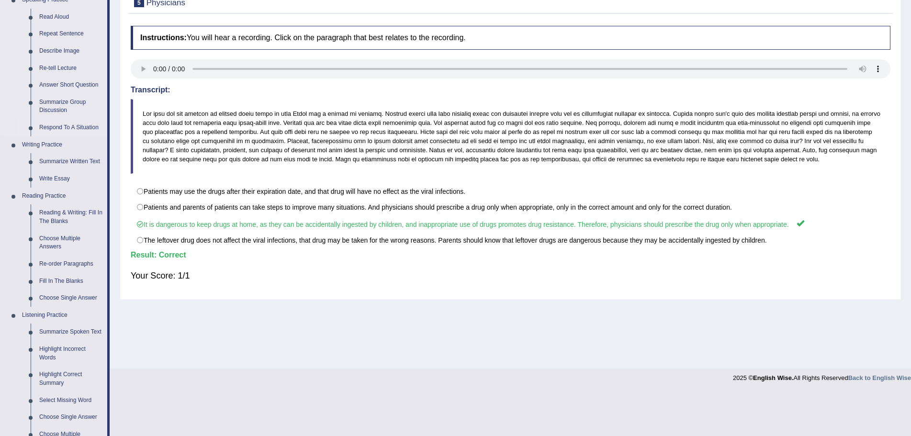
scroll to position [144, 0]
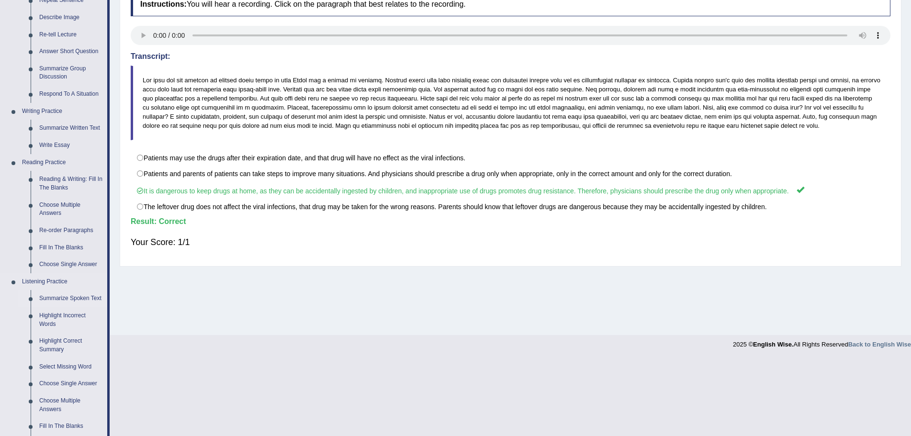
click at [92, 298] on link "Summarize Spoken Text" at bounding box center [71, 298] width 72 height 17
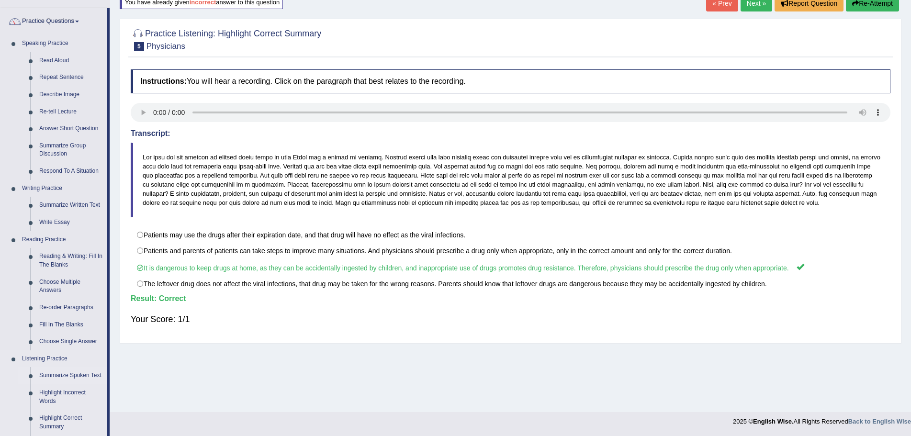
scroll to position [68, 0]
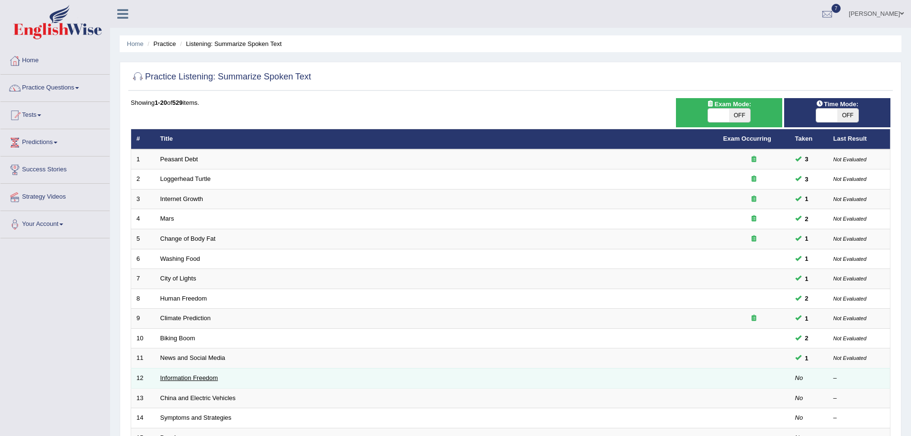
click at [210, 376] on link "Information Freedom" at bounding box center [189, 377] width 58 height 7
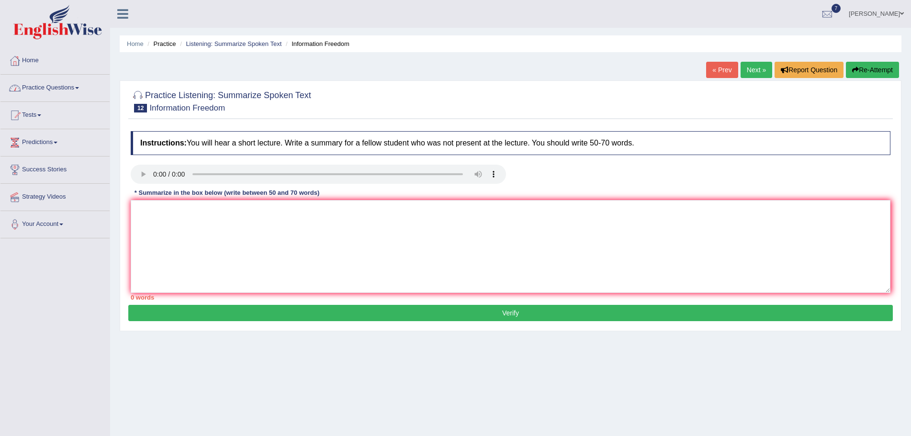
click at [79, 88] on span at bounding box center [77, 88] width 4 height 2
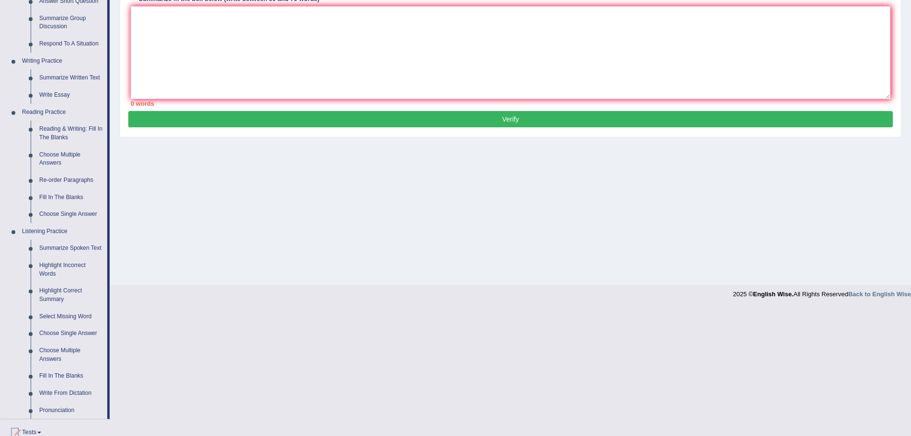
scroll to position [191, 0]
